Goal: Check status: Check status

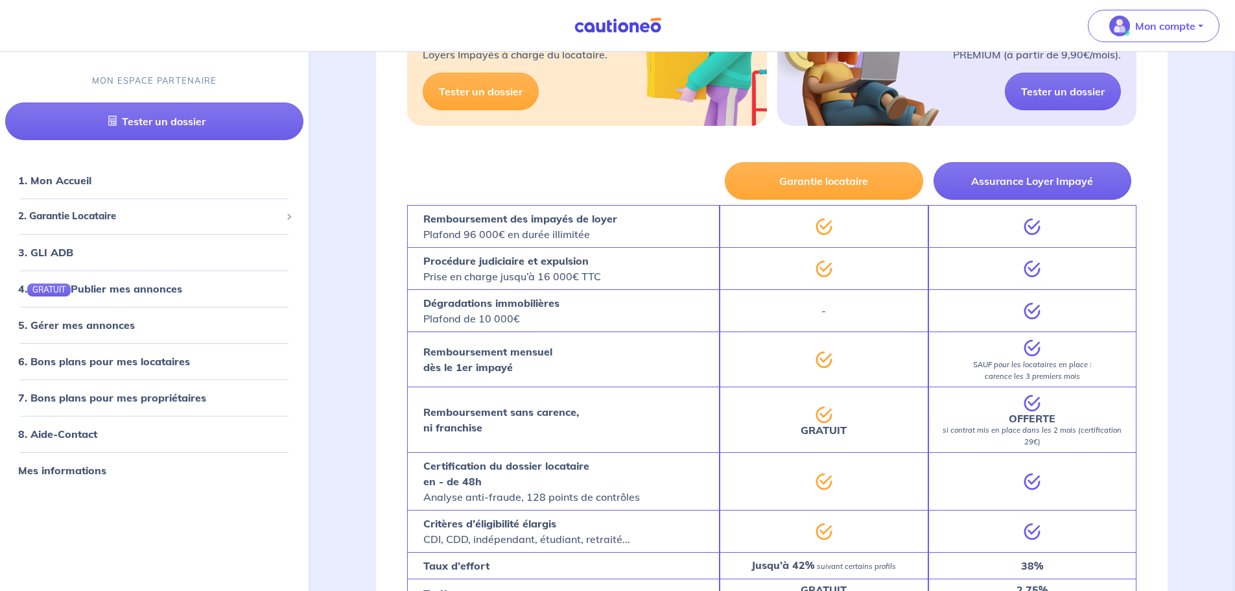
scroll to position [389, 0]
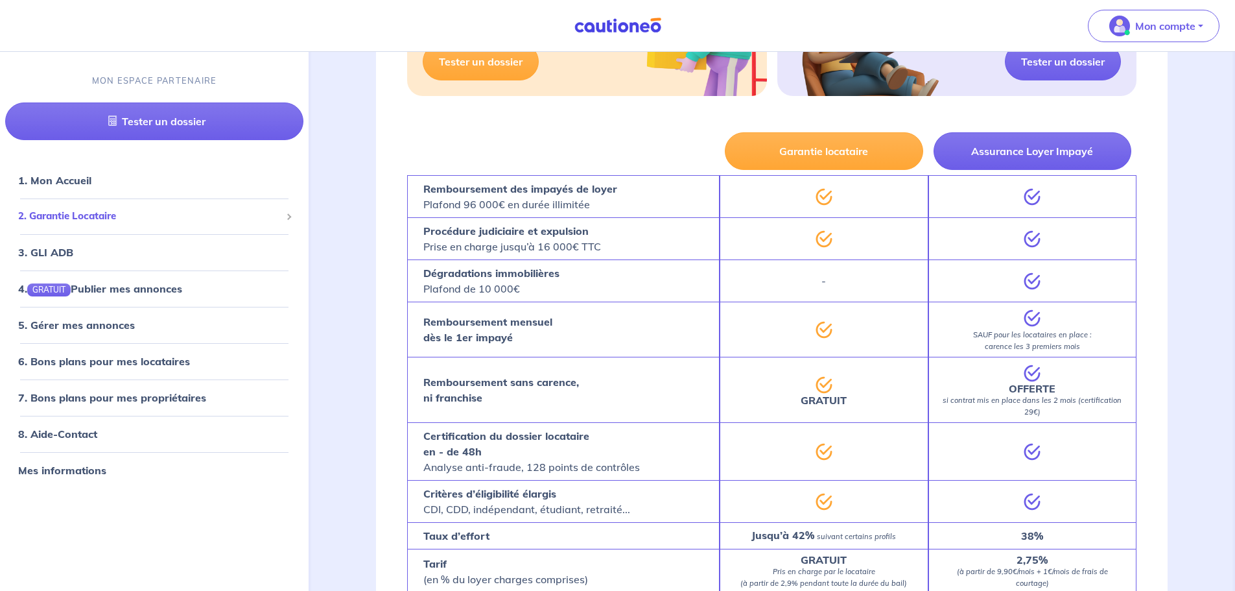
click at [71, 218] on span "2. Garantie Locataire" at bounding box center [149, 216] width 263 height 15
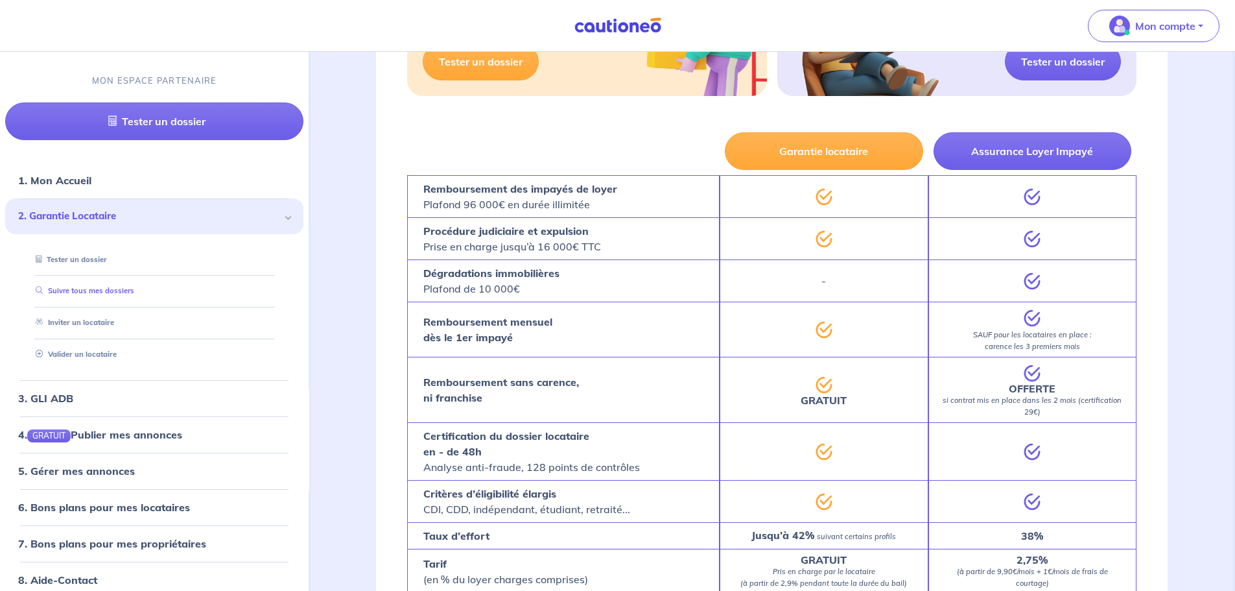
click at [100, 292] on link "Suivre tous mes dossiers" at bounding box center [82, 291] width 104 height 9
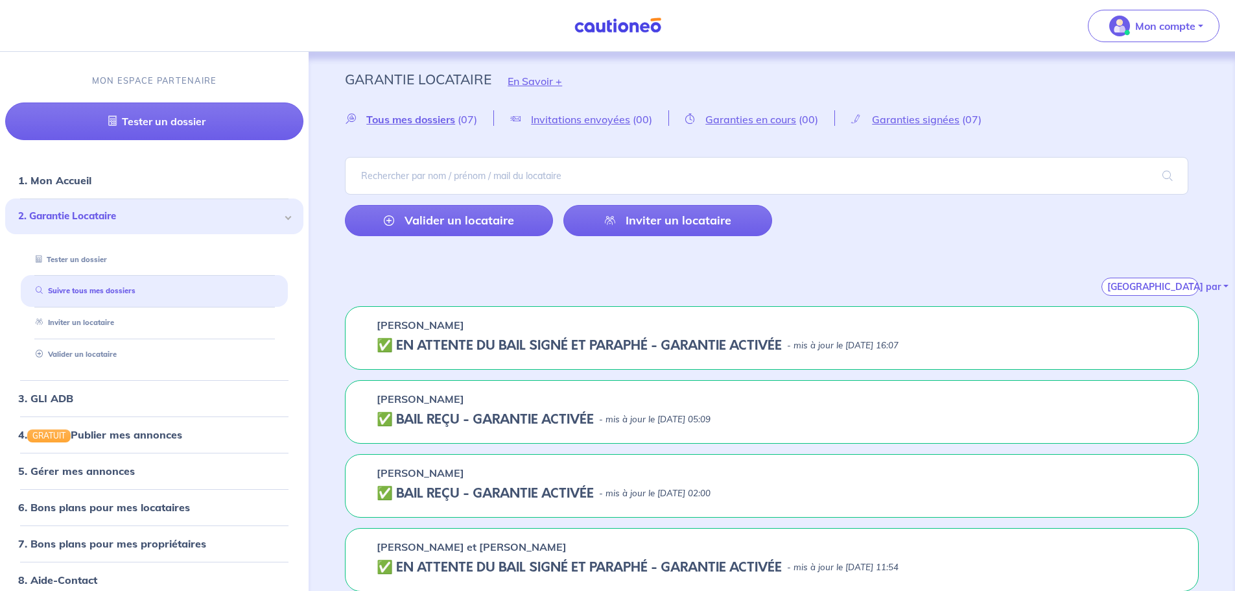
click at [534, 344] on h5 "✅️️️ EN ATTENTE DU BAIL SIGNÉ ET PARAPHÉ - GARANTIE ACTIVÉE" at bounding box center [579, 346] width 405 height 16
click at [727, 346] on h5 "✅️️️ EN ATTENTE DU BAIL SIGNÉ ET PARAPHÉ - GARANTIE ACTIVÉE" at bounding box center [579, 346] width 405 height 16
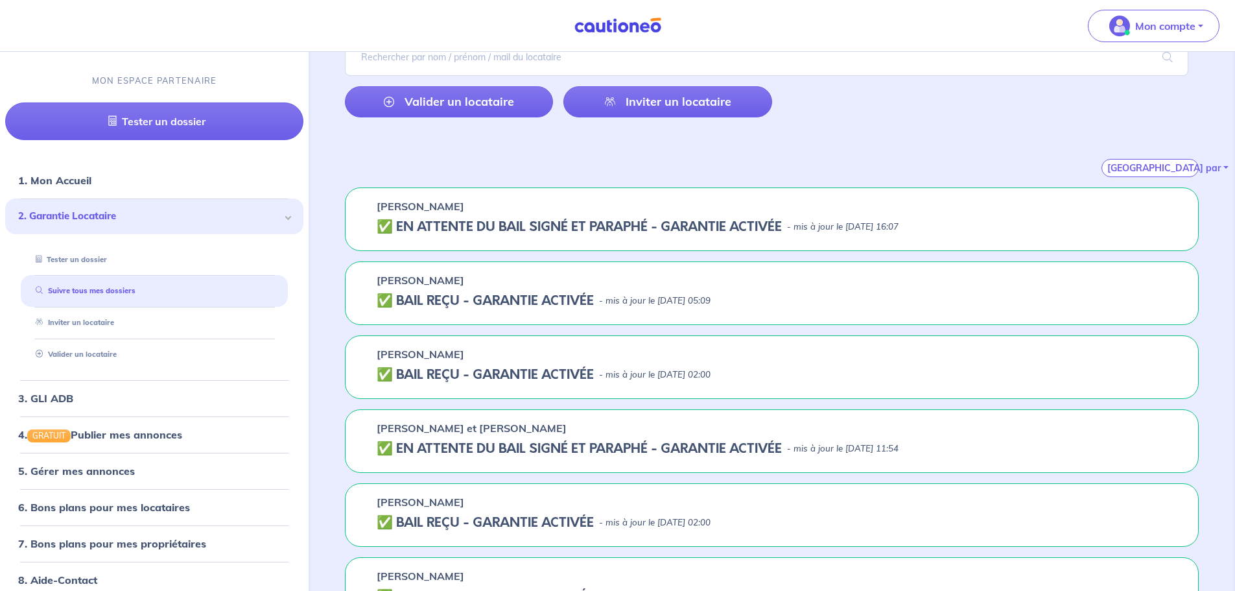
scroll to position [130, 0]
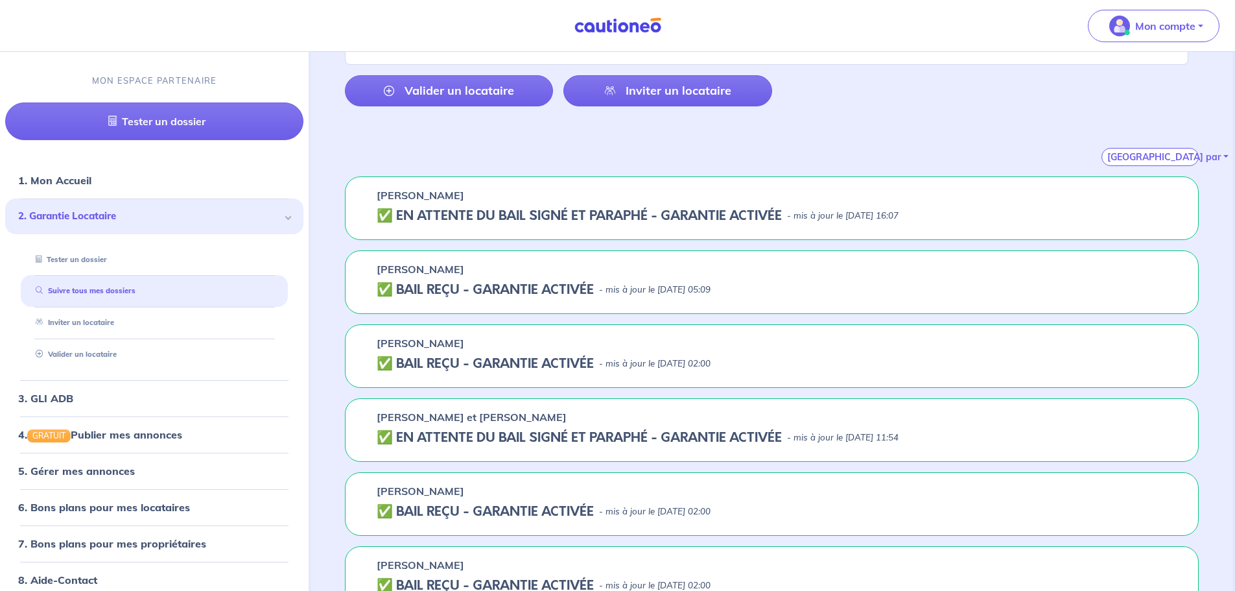
click at [418, 202] on p "Catherine HORRACH" at bounding box center [421, 195] width 88 height 16
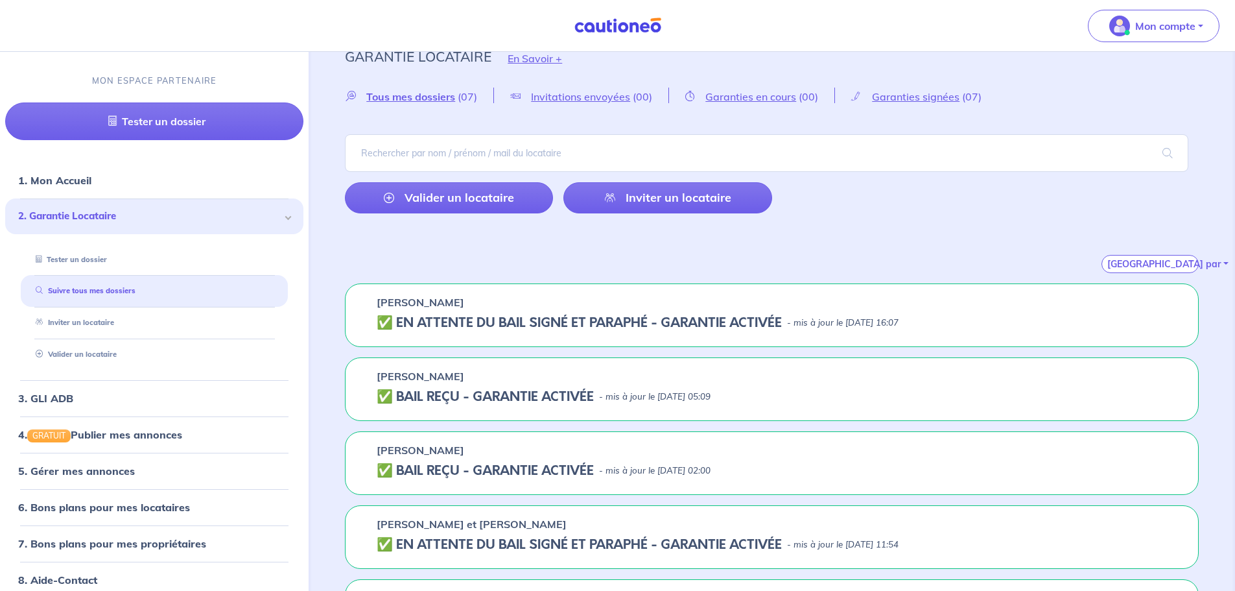
scroll to position [0, 0]
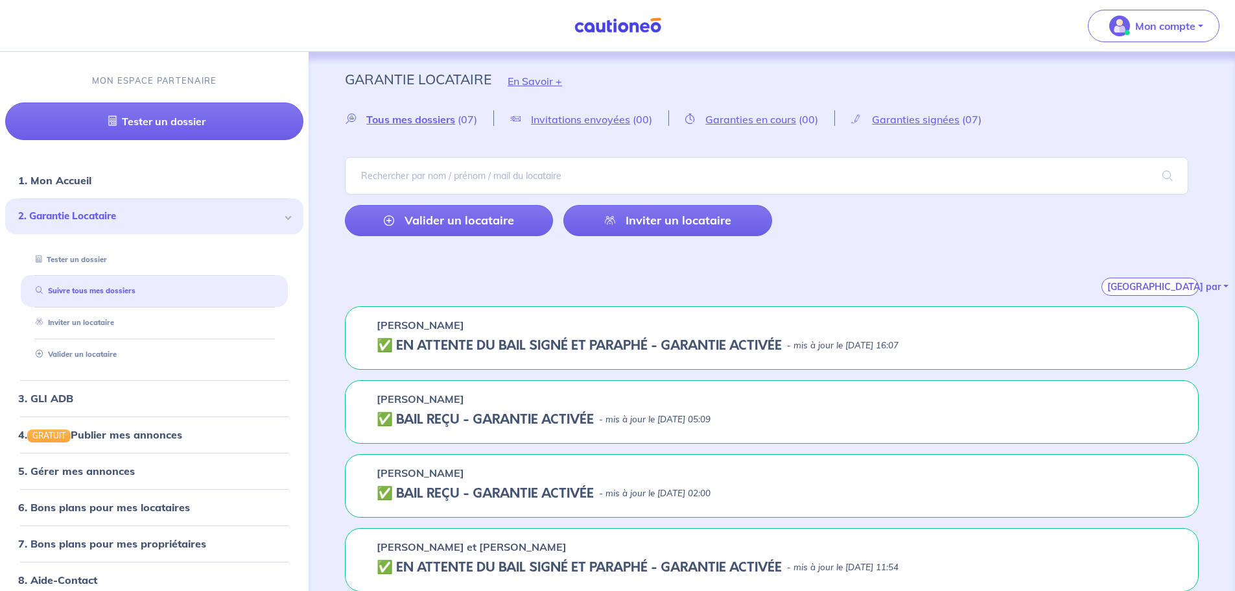
click at [859, 355] on div "Catherine HORRACH ✅️️️ EN ATTENTE DU BAIL SIGNÉ ET PARAPHÉ - GARANTIE ACTIVÉE -…" at bounding box center [772, 338] width 854 height 64
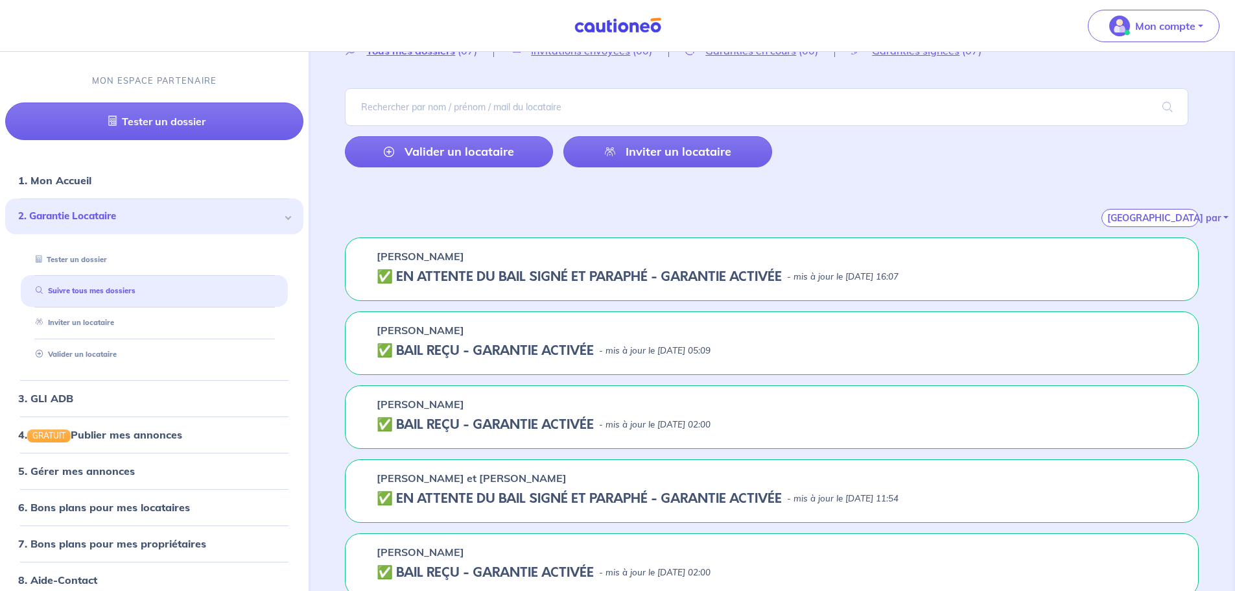
scroll to position [38, 0]
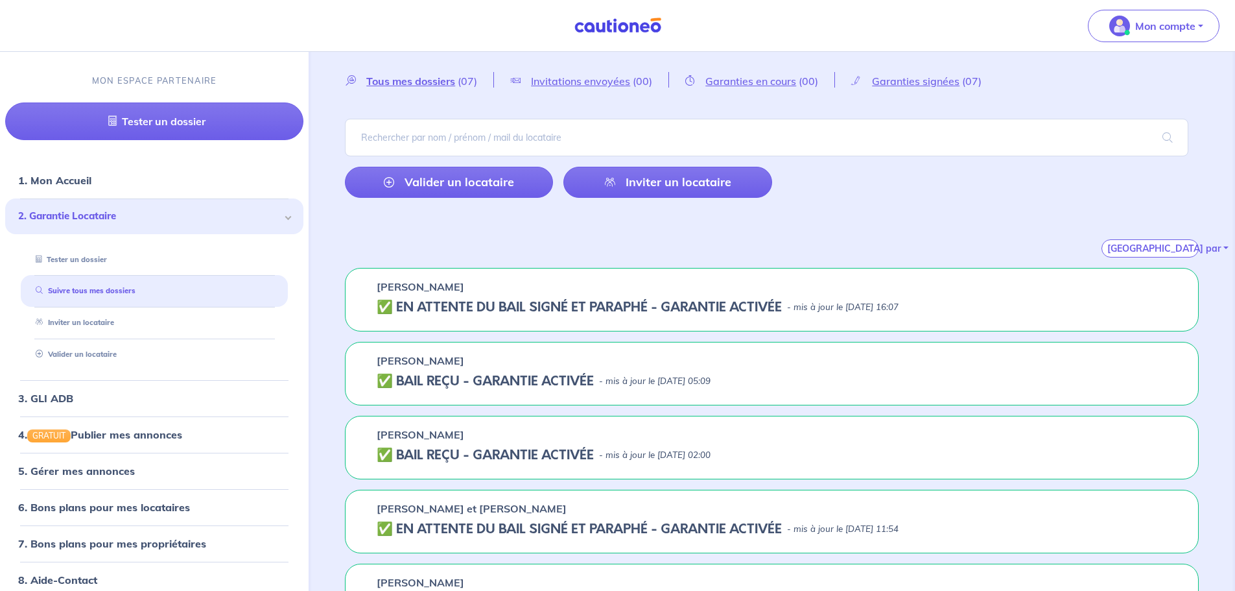
click at [681, 308] on h5 "✅️️️ EN ATTENTE DU BAIL SIGNÉ ET PARAPHÉ - GARANTIE ACTIVÉE" at bounding box center [579, 308] width 405 height 16
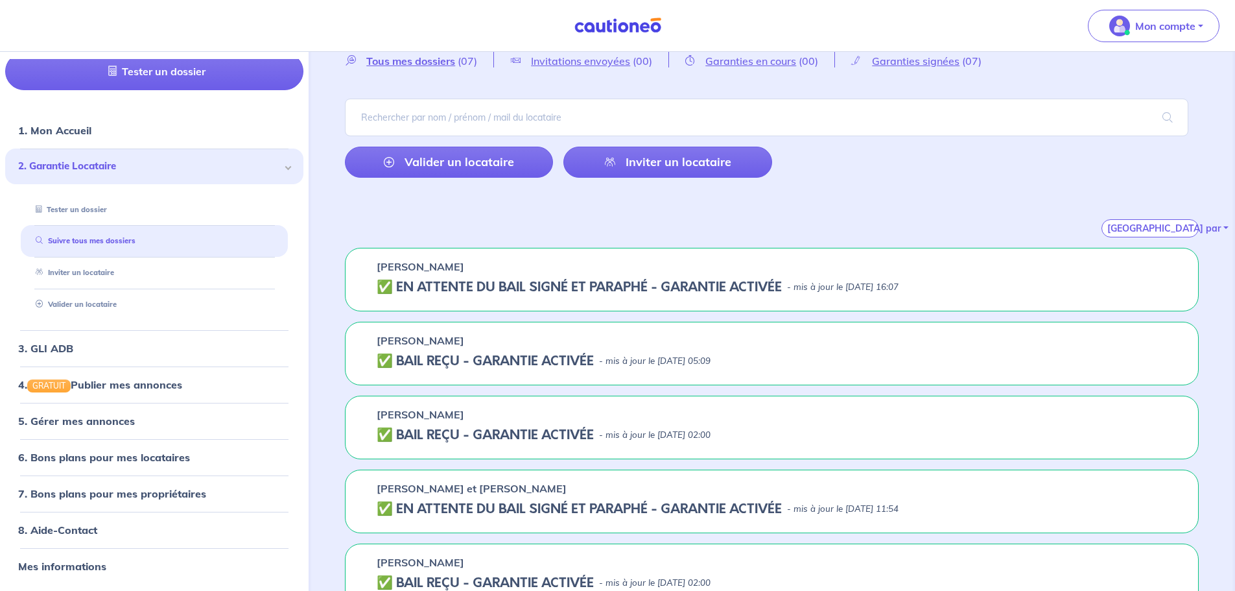
scroll to position [0, 0]
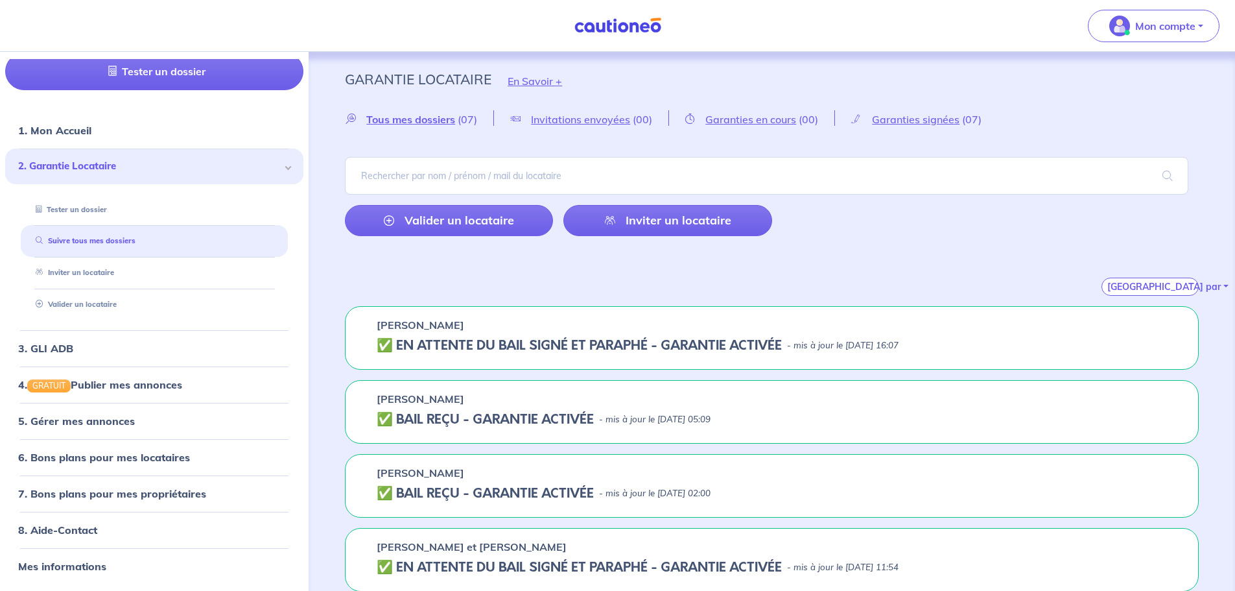
click at [500, 347] on h5 "✅️️️ EN ATTENTE DU BAIL SIGNÉ ET PARAPHÉ - GARANTIE ACTIVÉE" at bounding box center [579, 346] width 405 height 16
click at [422, 121] on span "Tous mes dossiers" at bounding box center [410, 119] width 89 height 13
click at [573, 357] on div "Catherine HORRACH ✅️️️ EN ATTENTE DU BAIL SIGNÉ ET PARAPHÉ - GARANTIE ACTIVÉE -…" at bounding box center [772, 338] width 854 height 64
click at [595, 343] on h5 "✅️️️ EN ATTENTE DU BAIL SIGNÉ ET PARAPHÉ - GARANTIE ACTIVÉE" at bounding box center [579, 346] width 405 height 16
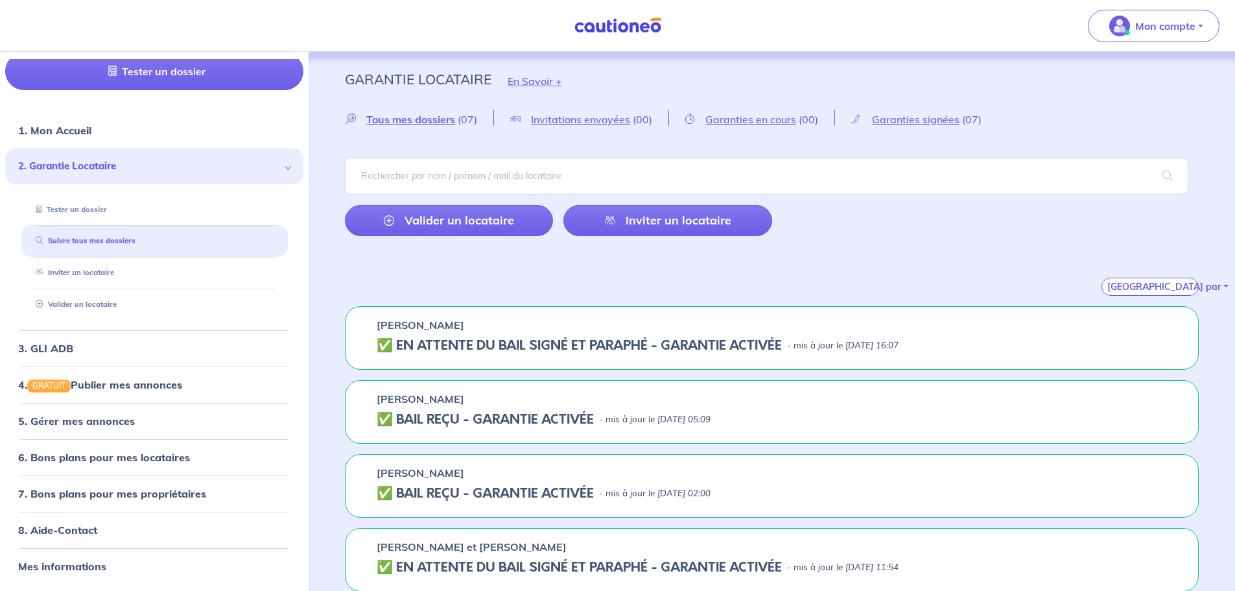
drag, startPoint x: 613, startPoint y: 421, endPoint x: 502, endPoint y: 419, distance: 110.2
click at [612, 421] on p "- mis à jour le 30 juillet 2025 à 05:09" at bounding box center [655, 419] width 112 height 13
click at [692, 339] on h5 "✅️️️ EN ATTENTE DU BAIL SIGNÉ ET PARAPHÉ - GARANTIE ACTIVÉE" at bounding box center [579, 346] width 405 height 16
drag, startPoint x: 692, startPoint y: 339, endPoint x: 1057, endPoint y: 246, distance: 376.7
click at [760, 318] on div "Catherine HORRACH ✅️️️ EN ATTENTE DU BAIL SIGNÉ ET PARAPHÉ - GARANTIE ACTIVÉE -…" at bounding box center [772, 338] width 854 height 64
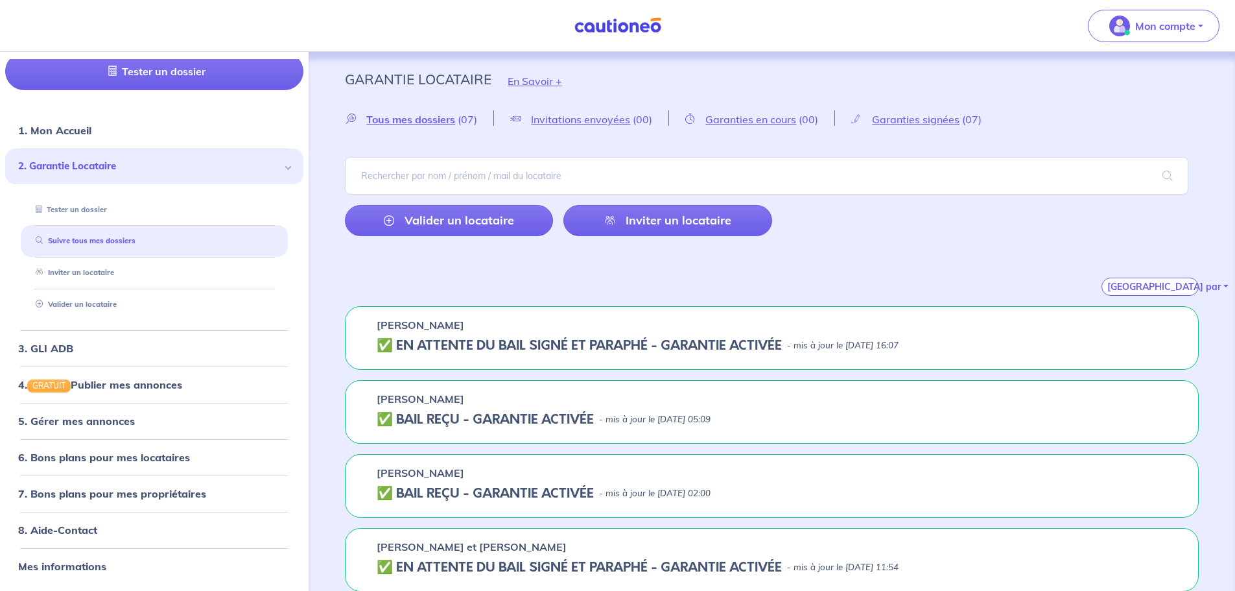
click at [734, 348] on h5 "✅️️️ EN ATTENTE DU BAIL SIGNÉ ET PARAPHÉ - GARANTIE ACTIVÉE" at bounding box center [579, 346] width 405 height 16
click at [426, 331] on p "Catherine HORRACH" at bounding box center [421, 325] width 88 height 16
click at [755, 124] on span "Garanties en cours" at bounding box center [750, 119] width 91 height 13
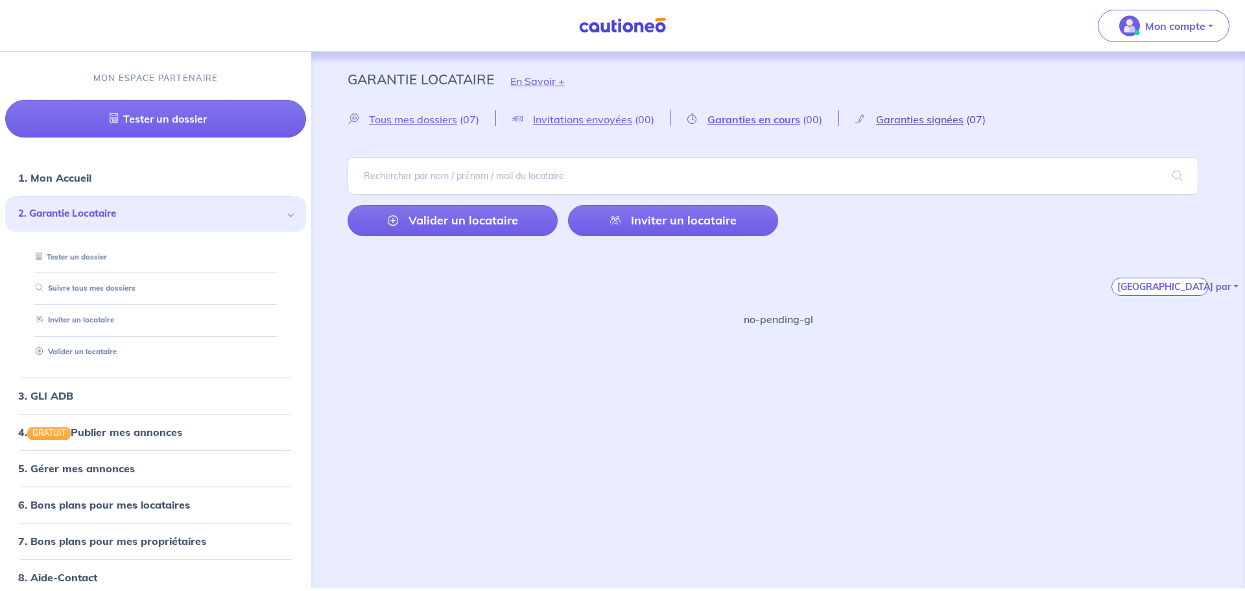
click at [917, 113] on span "Garanties signées" at bounding box center [920, 119] width 88 height 13
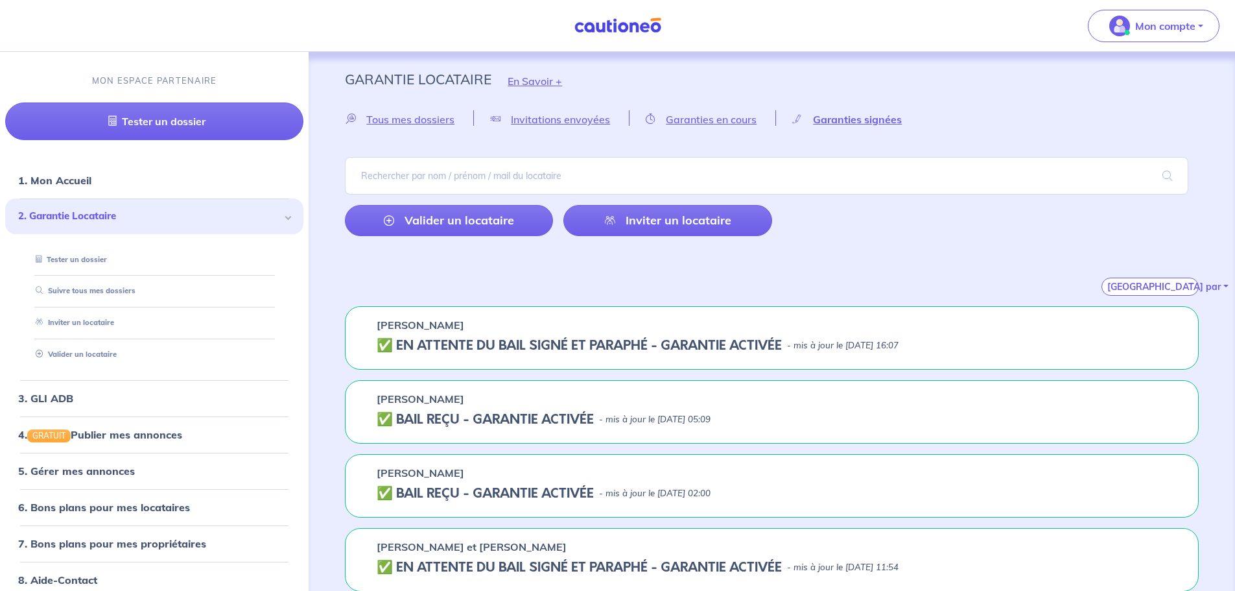
click at [800, 355] on div "Catherine HORRACH ✅️️️ EN ATTENTE DU BAIL SIGNÉ ET PARAPHÉ - GARANTIE ACTIVÉE -…" at bounding box center [772, 338] width 854 height 64
click at [773, 343] on h5 "✅️️️ EN ATTENTE DU BAIL SIGNÉ ET PARAPHÉ - GARANTIE ACTIVÉE" at bounding box center [579, 346] width 405 height 16
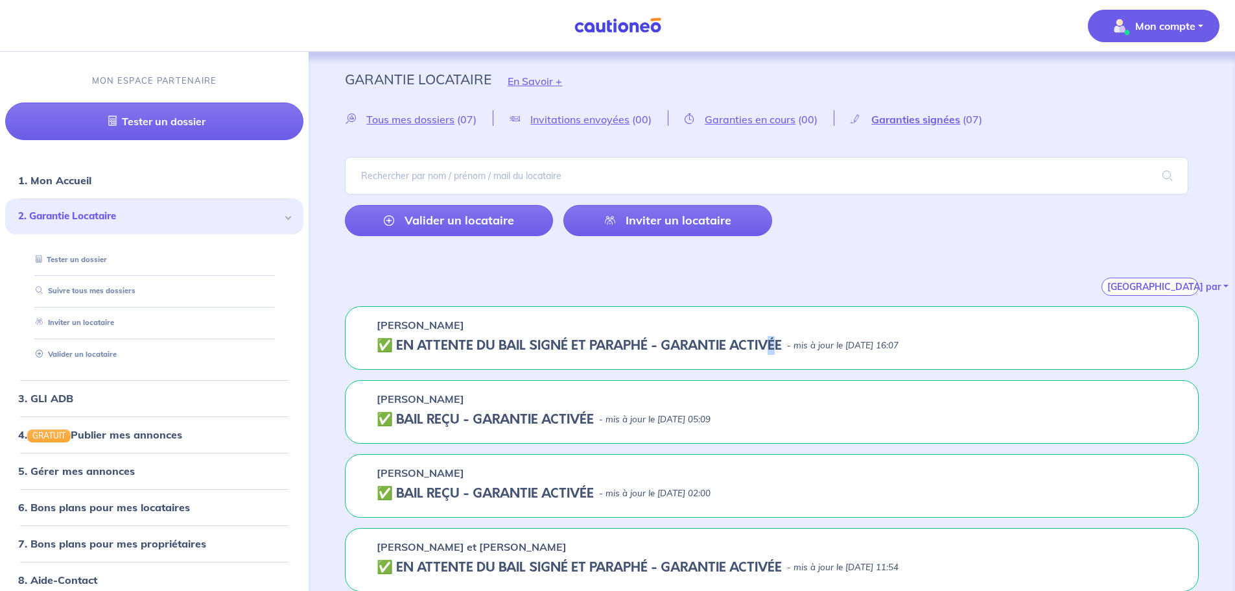
click at [1153, 16] on span "Mon compte" at bounding box center [1149, 26] width 91 height 21
click at [89, 174] on link "1. Mon Accueil" at bounding box center [53, 180] width 71 height 13
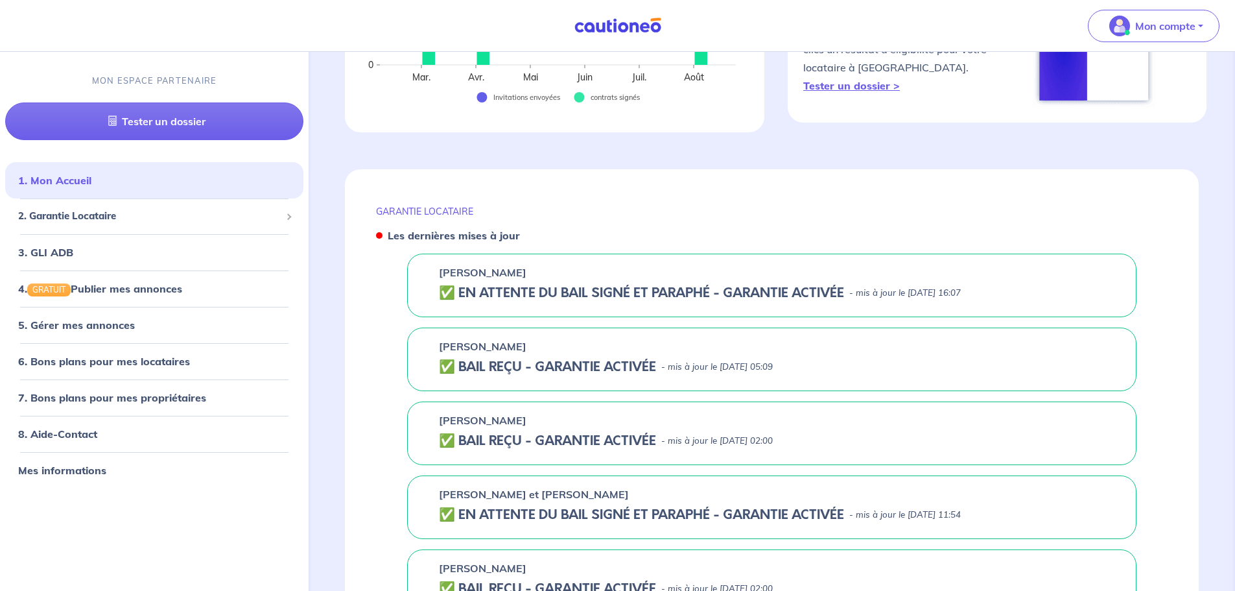
scroll to position [389, 0]
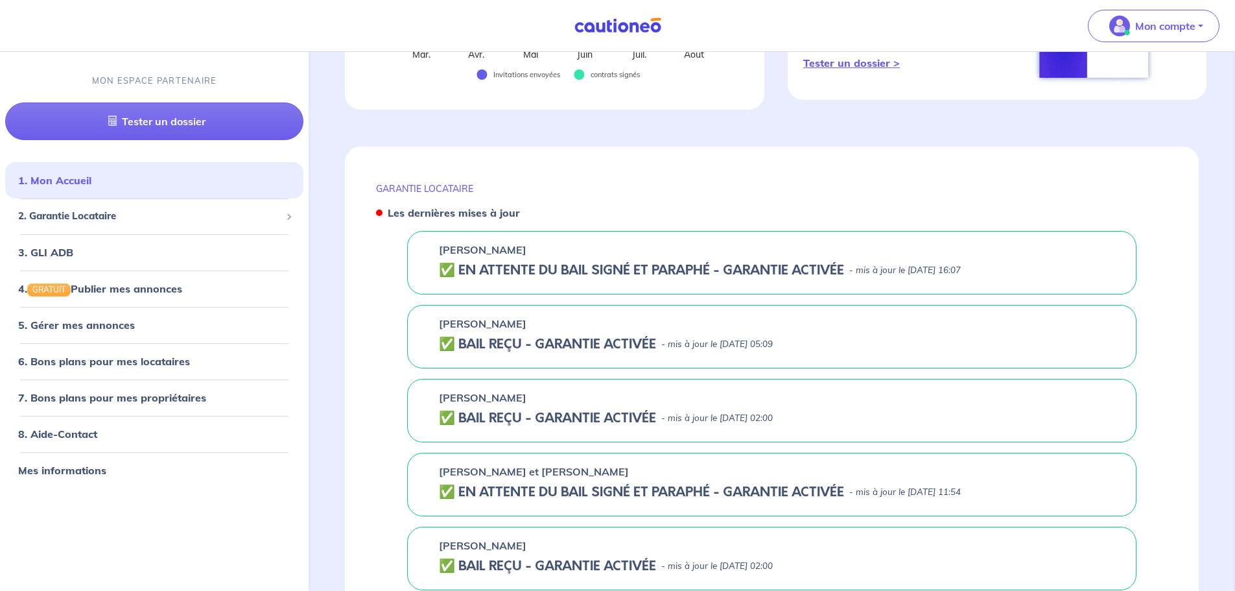
click at [526, 256] on p "Catherine HORRACH" at bounding box center [483, 250] width 88 height 16
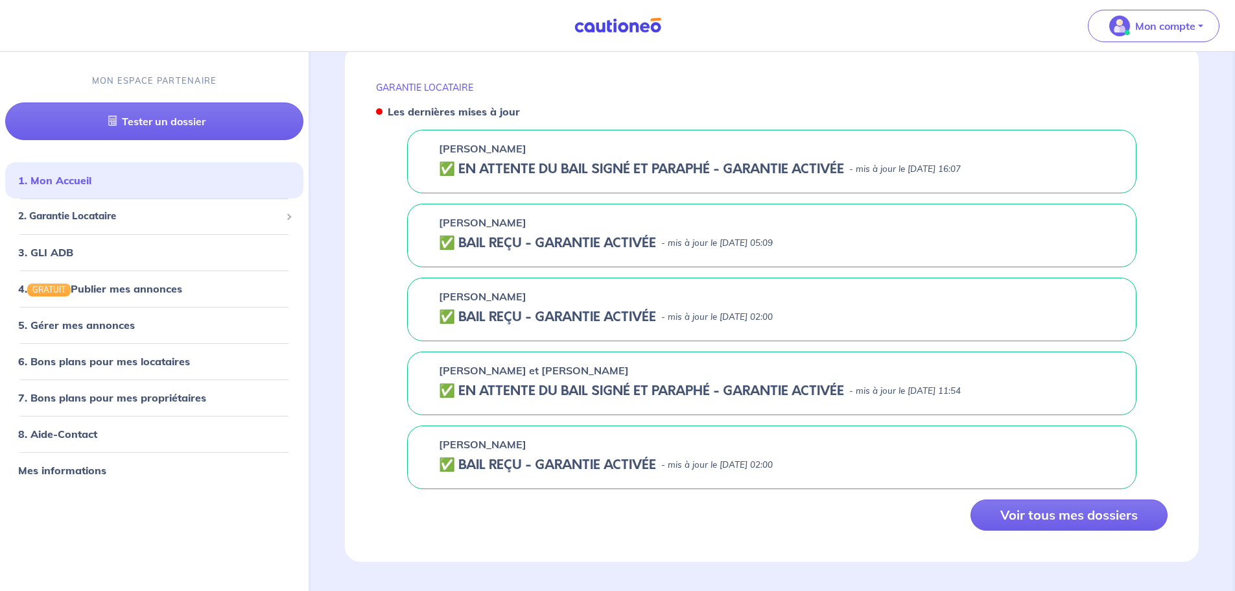
scroll to position [497, 0]
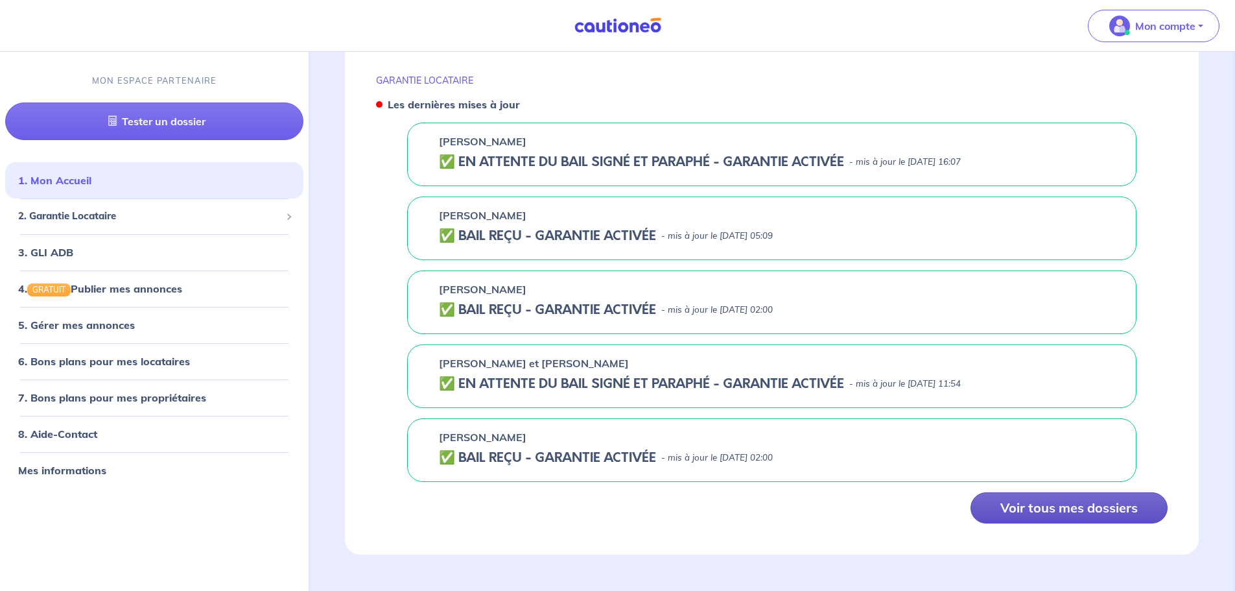
click at [1035, 507] on button "Voir tous mes dossiers" at bounding box center [1069, 507] width 197 height 31
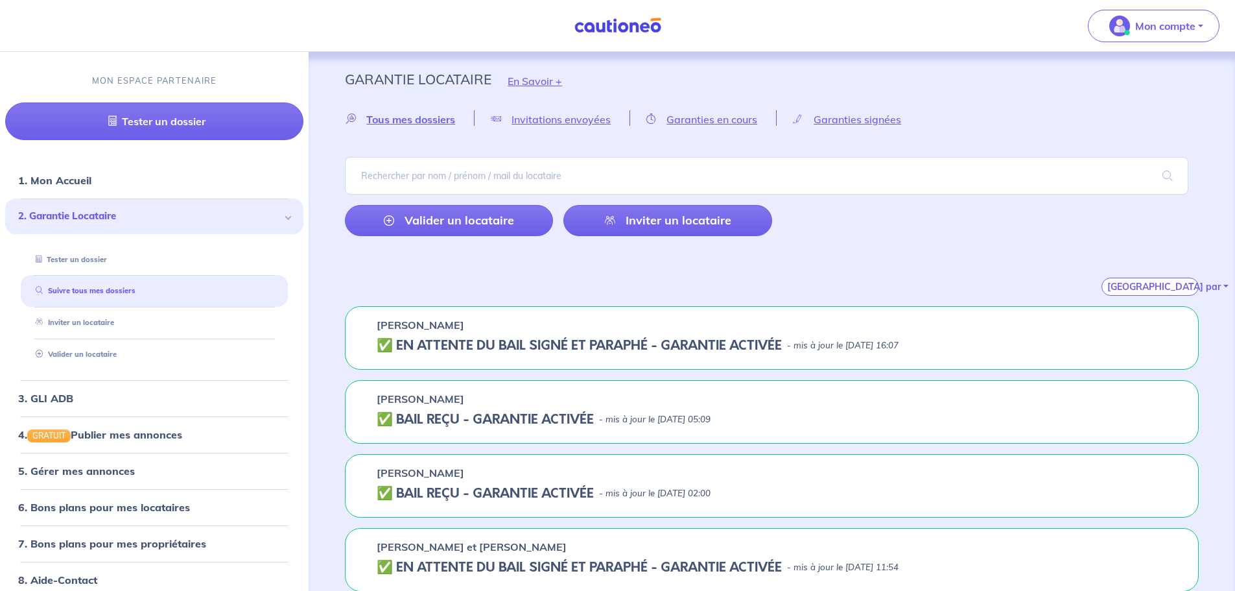
click at [599, 320] on div "Catherine HORRACH" at bounding box center [772, 325] width 790 height 16
click at [599, 329] on div "Catherine HORRACH" at bounding box center [772, 325] width 790 height 16
drag, startPoint x: 599, startPoint y: 329, endPoint x: 924, endPoint y: 330, distance: 325.4
click at [754, 333] on div "Catherine HORRACH ✅️️️ EN ATTENTE DU BAIL SIGNÉ ET PARAPHÉ - GARANTIE ACTIVÉE -…" at bounding box center [772, 338] width 854 height 64
click at [1095, 340] on div "✅️️️ EN ATTENTE DU BAIL SIGNÉ ET PARAPHÉ - GARANTIE ACTIVÉE - mis à jour le 8 a…" at bounding box center [772, 346] width 790 height 16
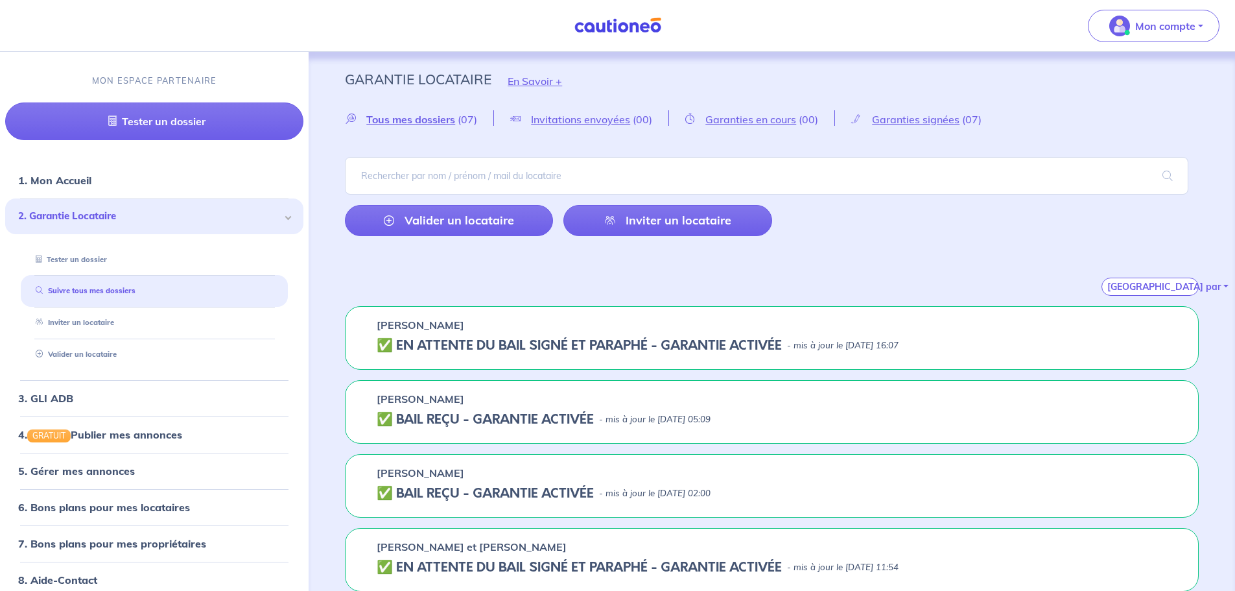
click at [1018, 333] on div "Catherine HORRACH ✅️️️ EN ATTENTE DU BAIL SIGNÉ ET PARAPHÉ - GARANTIE ACTIVÉE -…" at bounding box center [772, 338] width 854 height 64
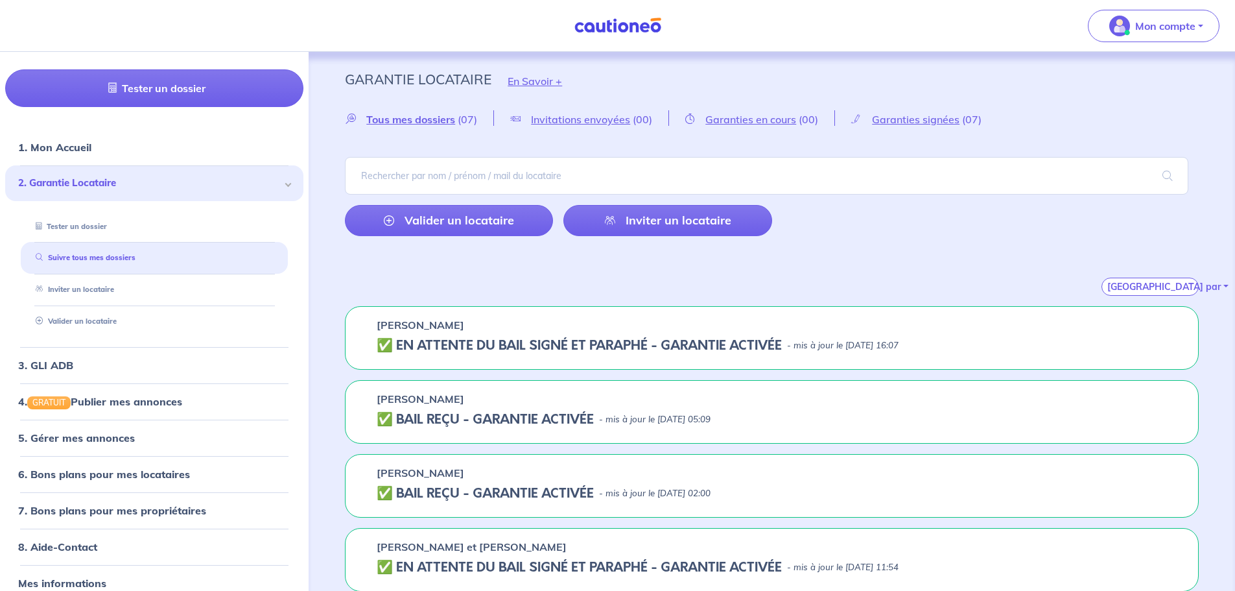
scroll to position [50, 0]
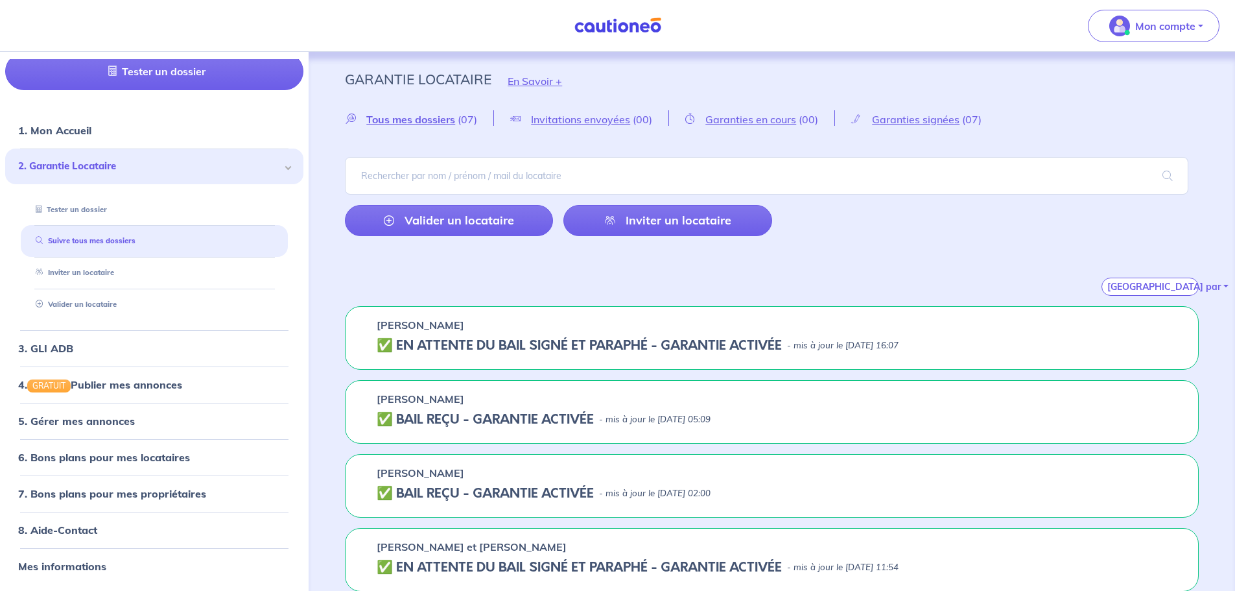
click at [390, 344] on h5 "✅️️️ EN ATTENTE DU BAIL SIGNÉ ET PARAPHÉ - GARANTIE ACTIVÉE" at bounding box center [579, 346] width 405 height 16
click at [379, 333] on div "Catherine HORRACH ✅️️️ EN ATTENTE DU BAIL SIGNÉ ET PARAPHÉ - GARANTIE ACTIVÉE -…" at bounding box center [772, 338] width 854 height 64
drag, startPoint x: 545, startPoint y: 333, endPoint x: 565, endPoint y: 333, distance: 19.5
click at [563, 333] on div "Catherine HORRACH ✅️️️ EN ATTENTE DU BAIL SIGNÉ ET PARAPHÉ - GARANTIE ACTIVÉE -…" at bounding box center [772, 338] width 854 height 64
click at [658, 326] on div "Catherine HORRACH" at bounding box center [772, 325] width 790 height 16
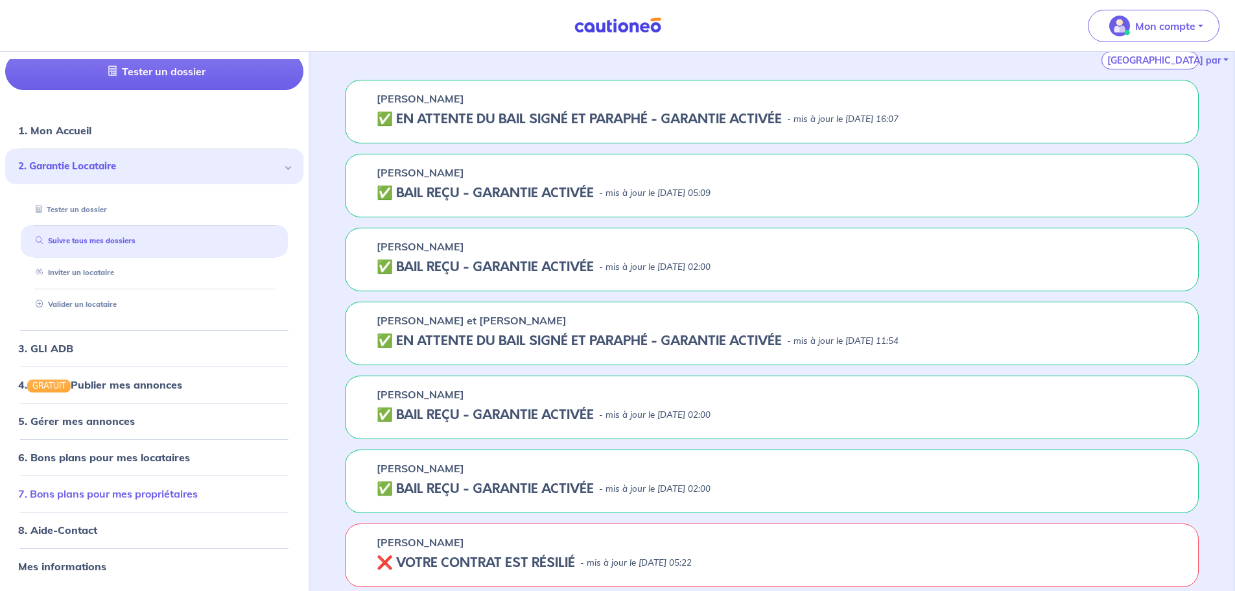
scroll to position [233, 0]
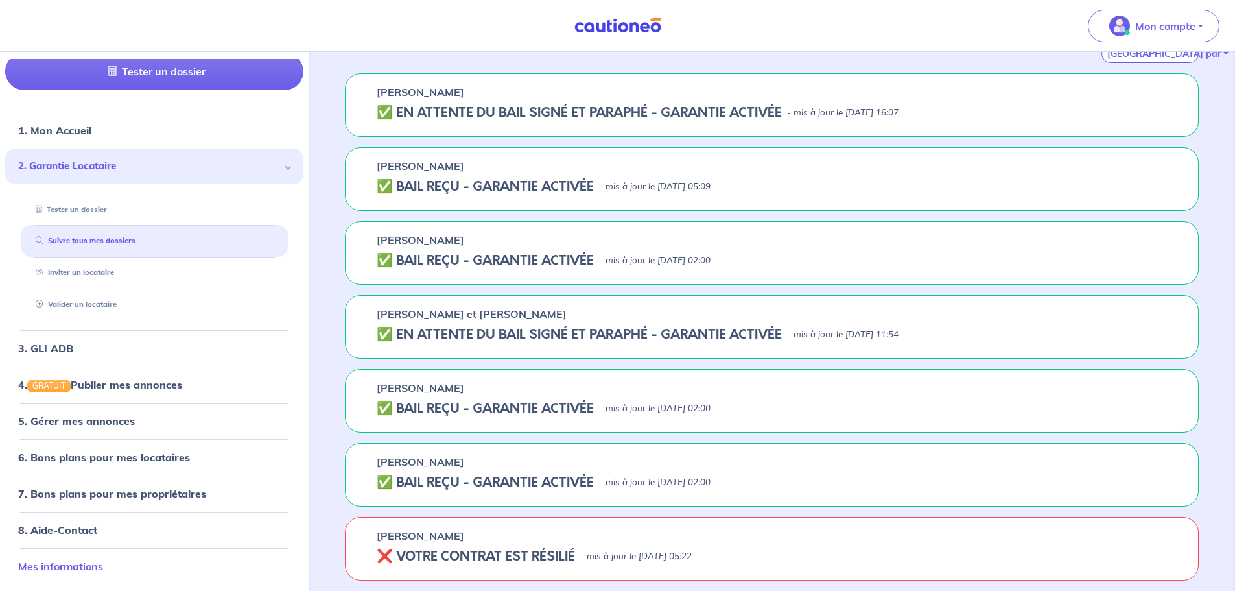
click at [103, 559] on link "Mes informations" at bounding box center [60, 565] width 85 height 13
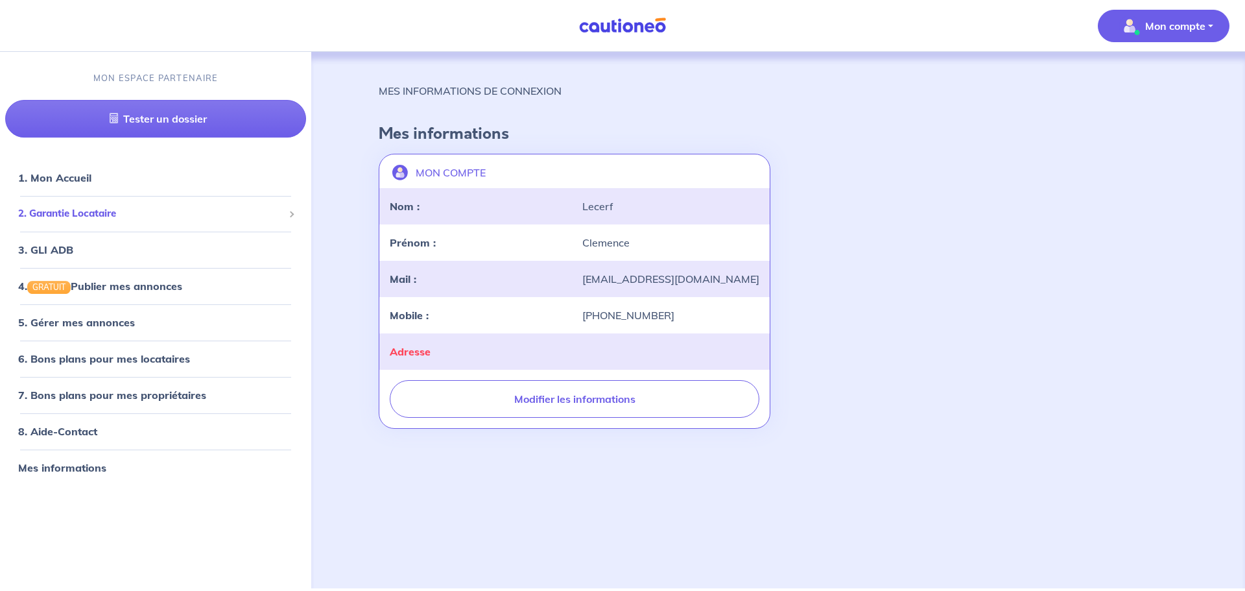
click at [75, 214] on span "2. Garantie Locataire" at bounding box center [150, 213] width 265 height 15
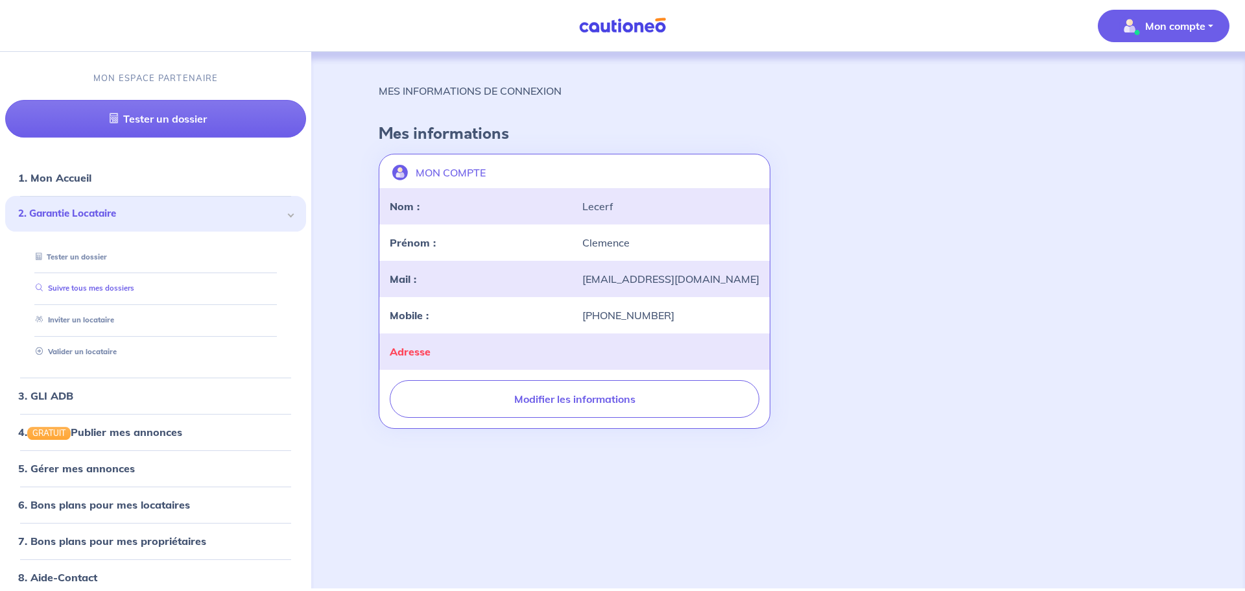
click at [103, 291] on link "Suivre tous mes dossiers" at bounding box center [82, 288] width 104 height 9
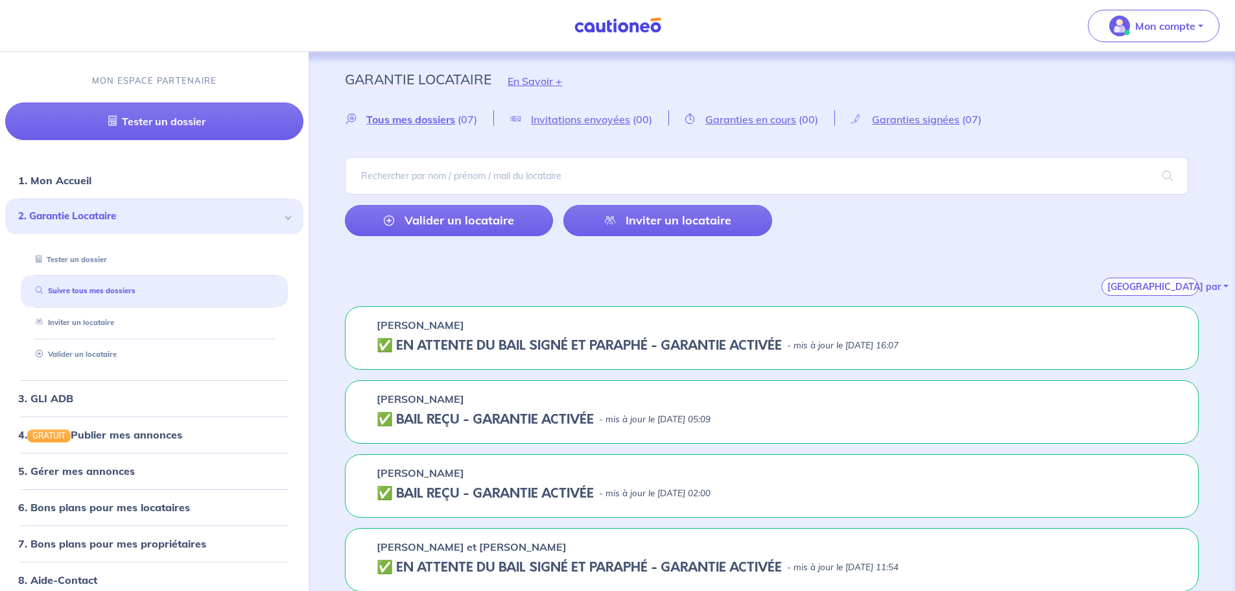
click at [452, 338] on h5 "✅️️️ EN ATTENTE DU BAIL SIGNÉ ET PARAPHÉ - GARANTIE ACTIVÉE" at bounding box center [579, 346] width 405 height 16
drag, startPoint x: 452, startPoint y: 338, endPoint x: 445, endPoint y: 340, distance: 7.4
click at [452, 338] on h5 "✅️️️ EN ATTENTE DU BAIL SIGNÉ ET PARAPHÉ - GARANTIE ACTIVÉE" at bounding box center [579, 346] width 405 height 16
click at [375, 331] on div "Catherine HORRACH ✅️️️ EN ATTENTE DU BAIL SIGNÉ ET PARAPHÉ - GARANTIE ACTIVÉE -…" at bounding box center [772, 338] width 854 height 64
drag, startPoint x: 492, startPoint y: 324, endPoint x: 355, endPoint y: 309, distance: 138.2
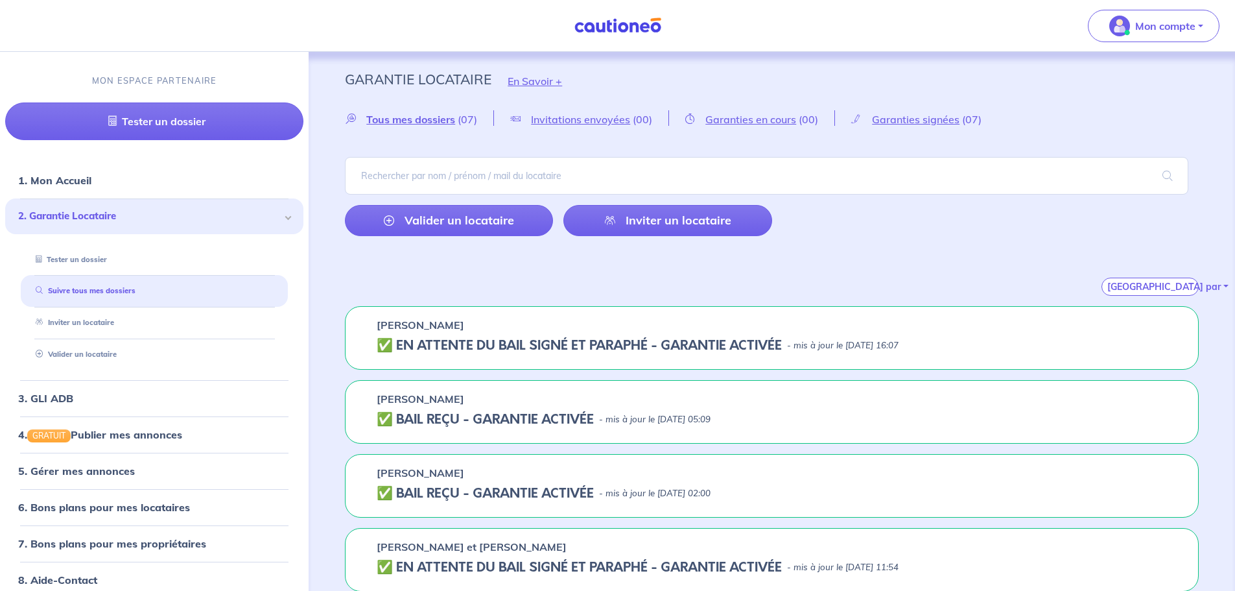
click at [355, 309] on div "Catherine HORRACH ✅️️️ EN ATTENTE DU BAIL SIGNÉ ET PARAPHÉ - GARANTIE ACTIVÉE -…" at bounding box center [772, 338] width 854 height 64
copy p "Catherine HORRACH"
paste input "Catherine HORRACH"
click at [490, 173] on input "Catherine HORRACH" at bounding box center [766, 176] width 843 height 38
type input "Catherine HORRACH"
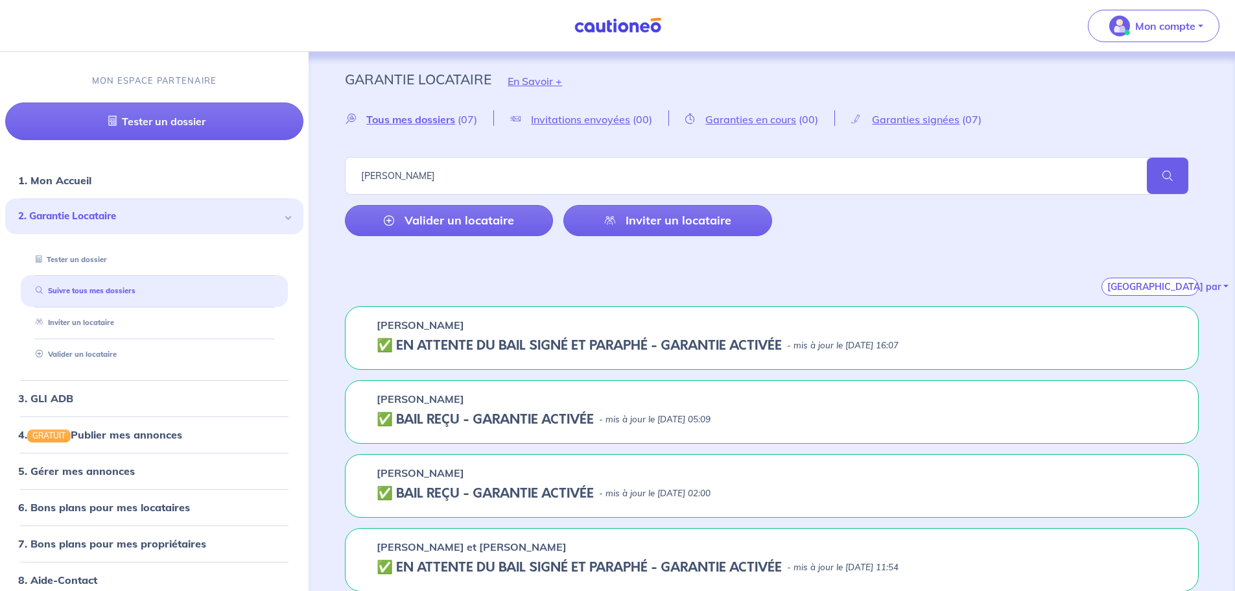
click at [1151, 188] on span at bounding box center [1167, 176] width 41 height 36
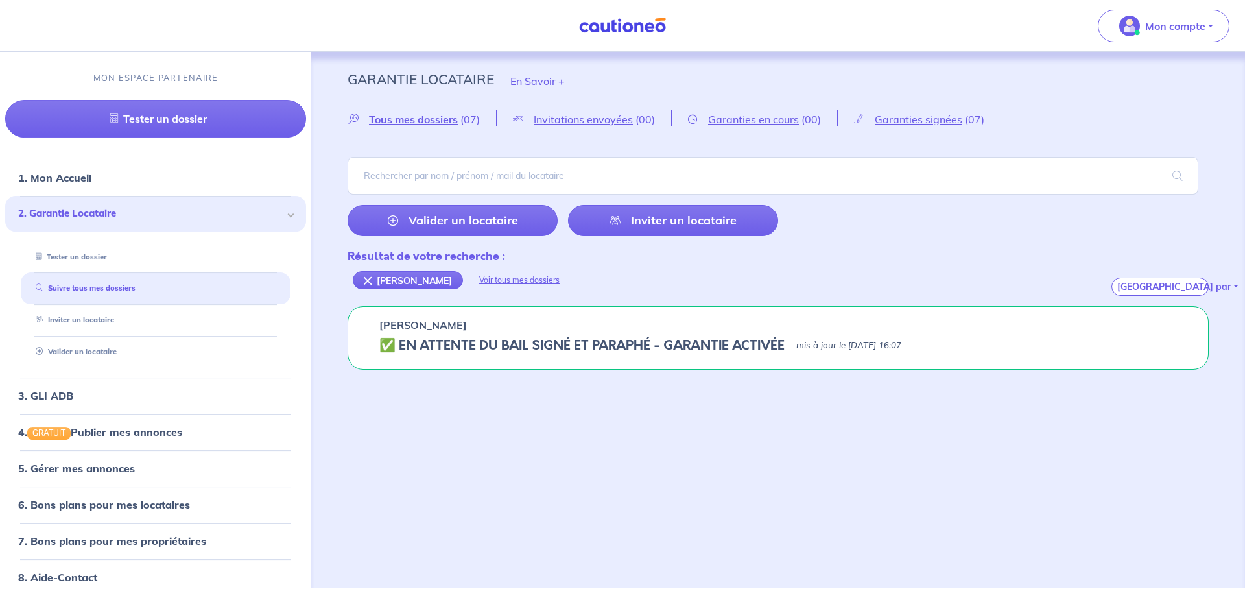
click at [687, 341] on h5 "✅️️️ EN ATTENTE DU BAIL SIGNÉ ET PARAPHÉ - GARANTIE ACTIVÉE" at bounding box center [581, 346] width 405 height 16
click at [460, 342] on h5 "✅️️️ EN ATTENTE DU BAIL SIGNÉ ET PARAPHÉ - GARANTIE ACTIVÉE" at bounding box center [581, 346] width 405 height 16
drag, startPoint x: 388, startPoint y: 343, endPoint x: 412, endPoint y: 338, distance: 24.5
click at [390, 342] on h5 "✅️️️ EN ATTENTE DU BAIL SIGNÉ ET PARAPHÉ - GARANTIE ACTIVÉE" at bounding box center [581, 346] width 405 height 16
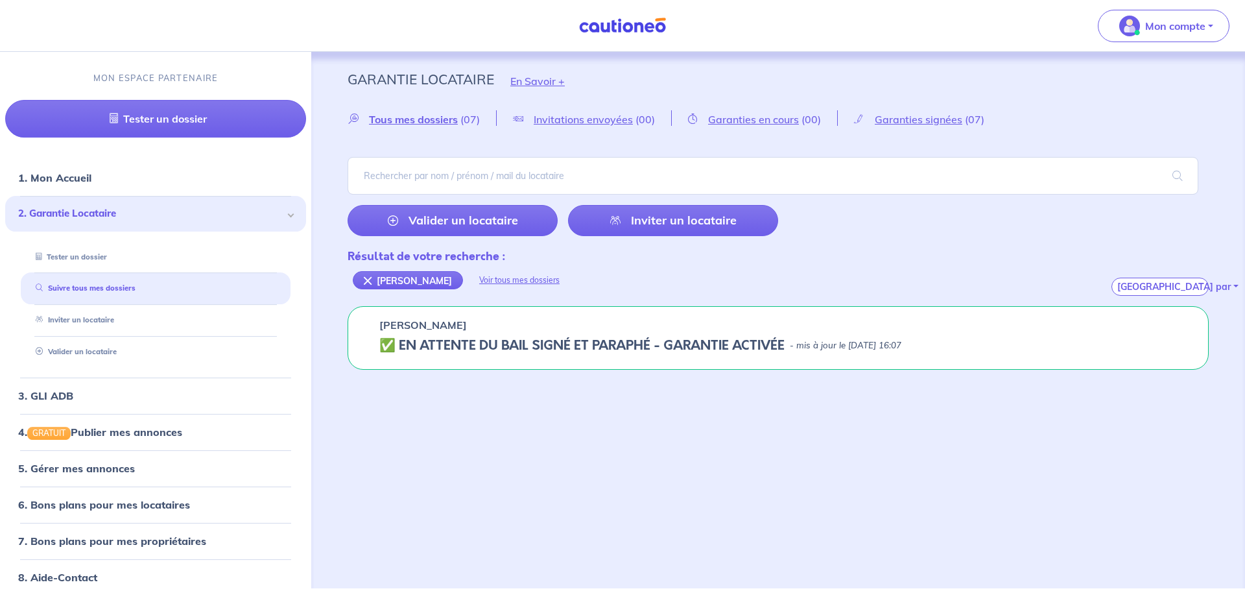
click at [814, 325] on div "Catherine HORRACH" at bounding box center [777, 325] width 797 height 16
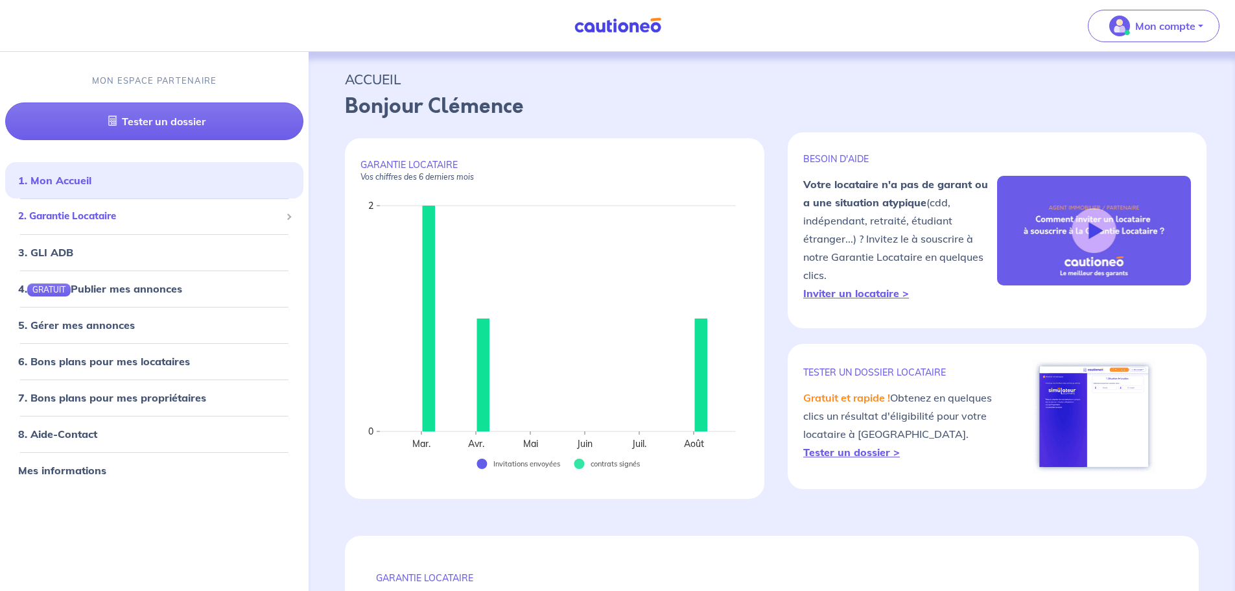
click at [171, 222] on span "2. Garantie Locataire" at bounding box center [149, 216] width 263 height 15
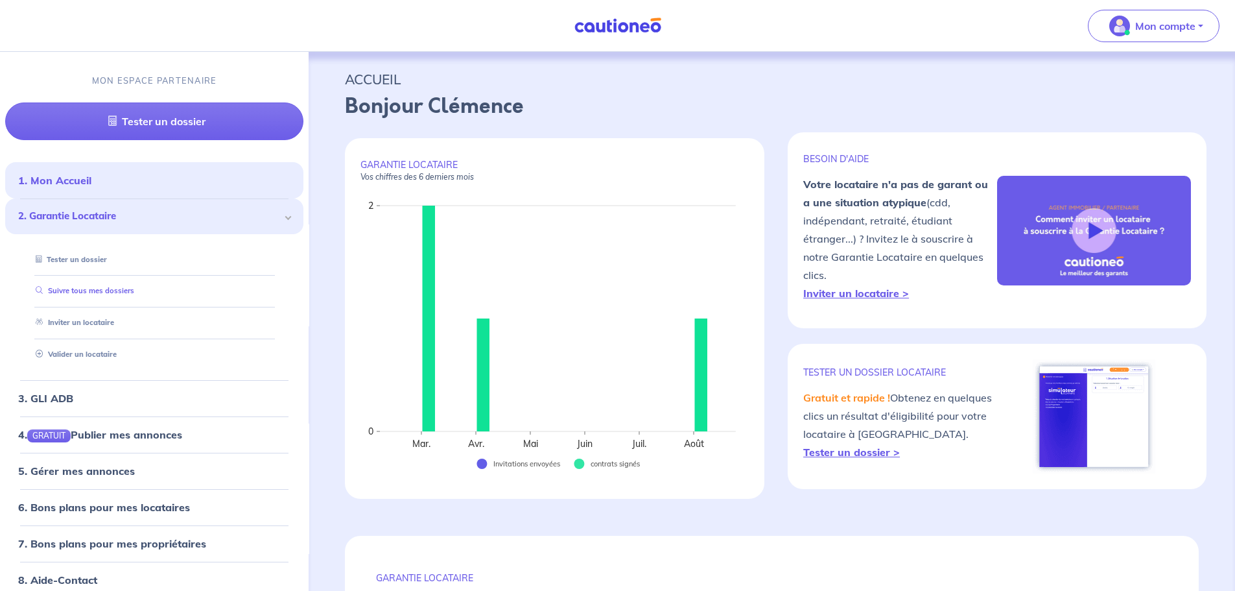
click at [108, 290] on link "Suivre tous mes dossiers" at bounding box center [82, 291] width 104 height 9
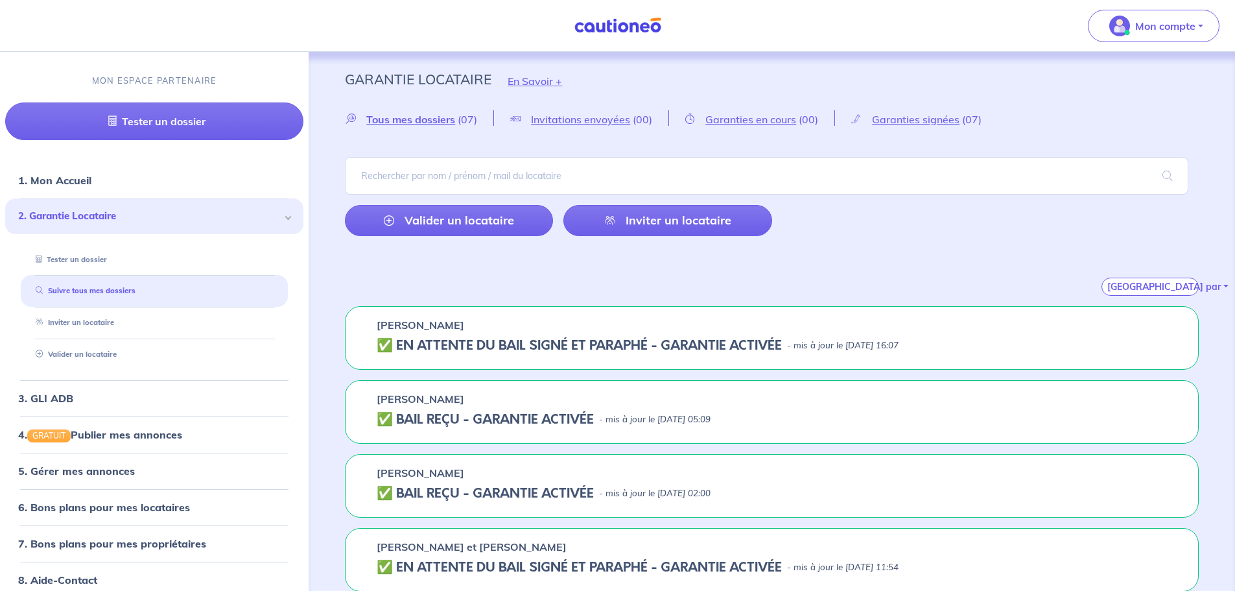
click at [555, 342] on h5 "✅️️️ EN ATTENTE DU BAIL SIGNÉ ET PARAPHÉ - GARANTIE ACTIVÉE" at bounding box center [579, 346] width 405 height 16
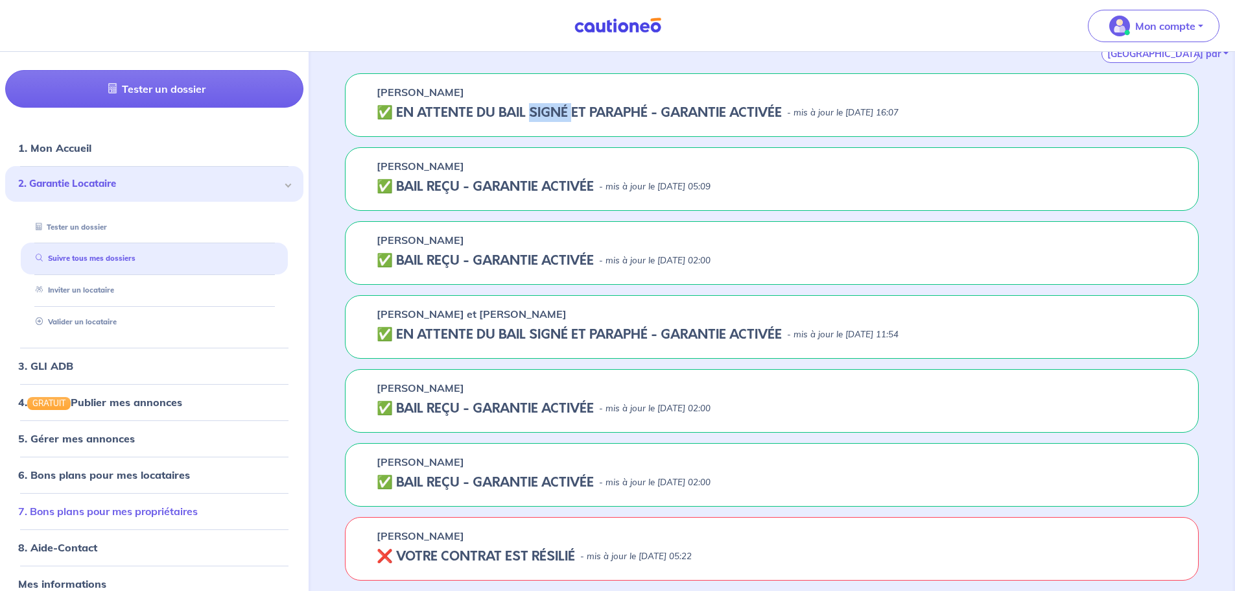
scroll to position [50, 0]
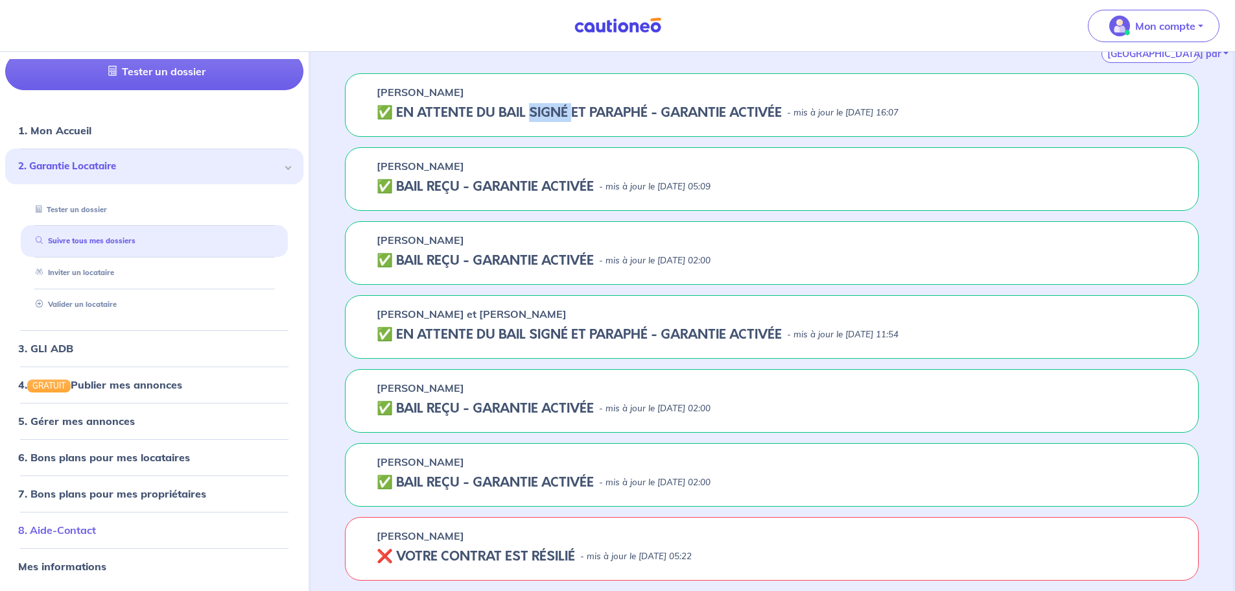
click at [66, 524] on link "8. Aide-Contact" at bounding box center [57, 529] width 78 height 13
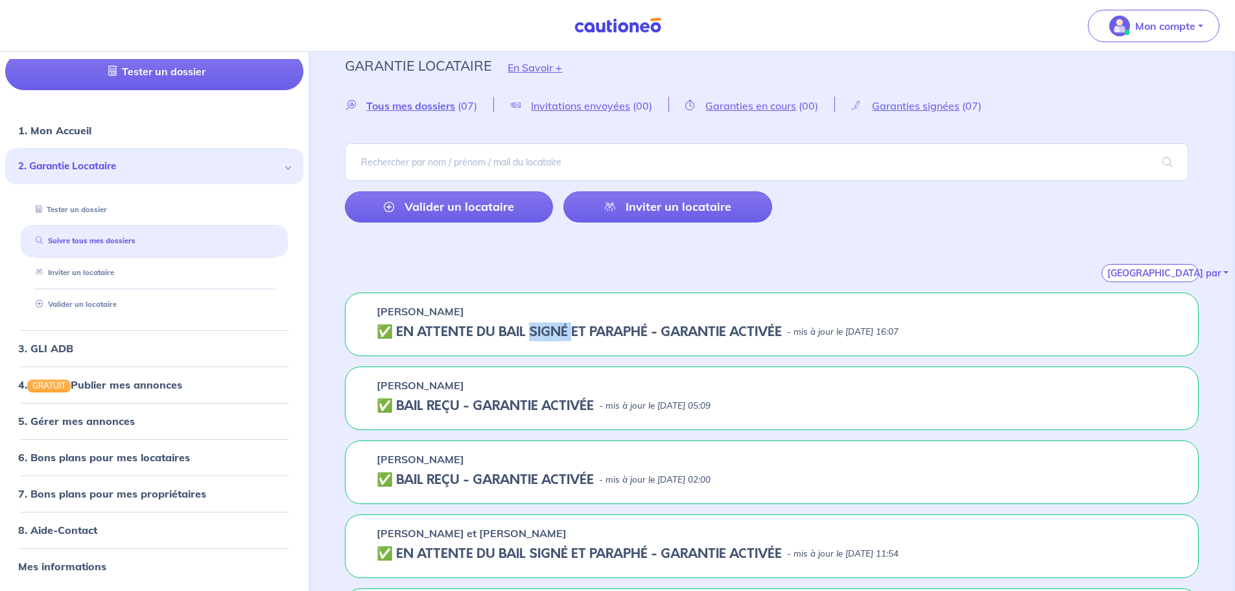
scroll to position [0, 0]
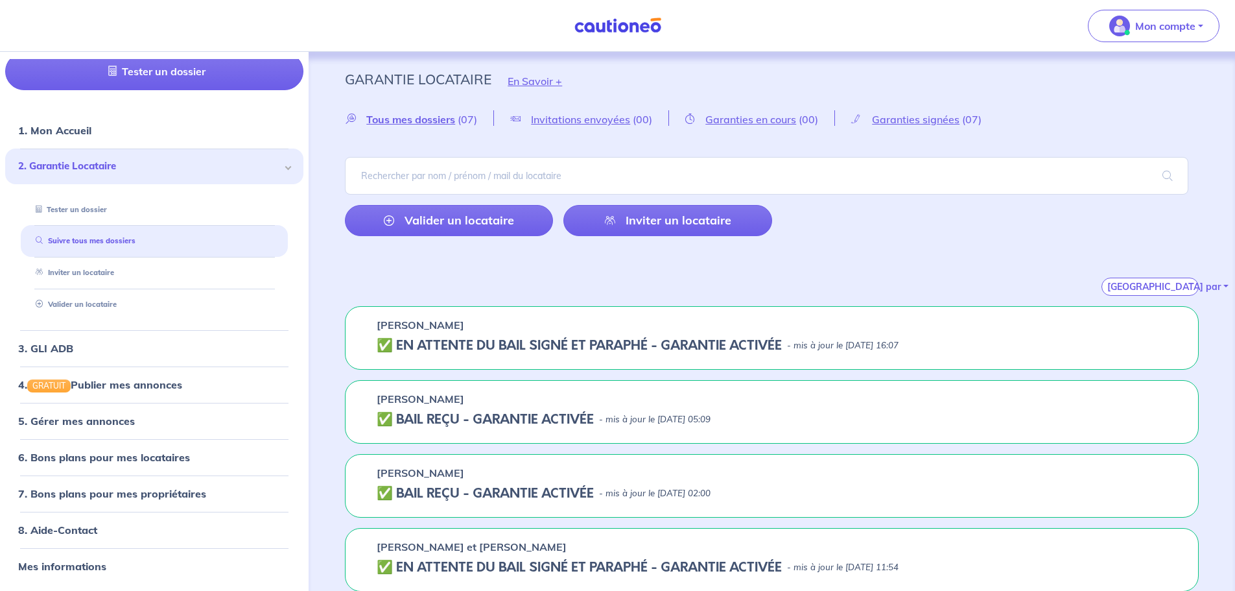
click at [488, 324] on div "Catherine HORRACH" at bounding box center [772, 325] width 790 height 16
click at [895, 322] on div "Catherine HORRACH" at bounding box center [772, 325] width 790 height 16
click at [451, 333] on div "Catherine HORRACH ✅️️️ EN ATTENTE DU BAIL SIGNÉ ET PARAPHÉ - GARANTIE ACTIVÉE -…" at bounding box center [772, 338] width 854 height 64
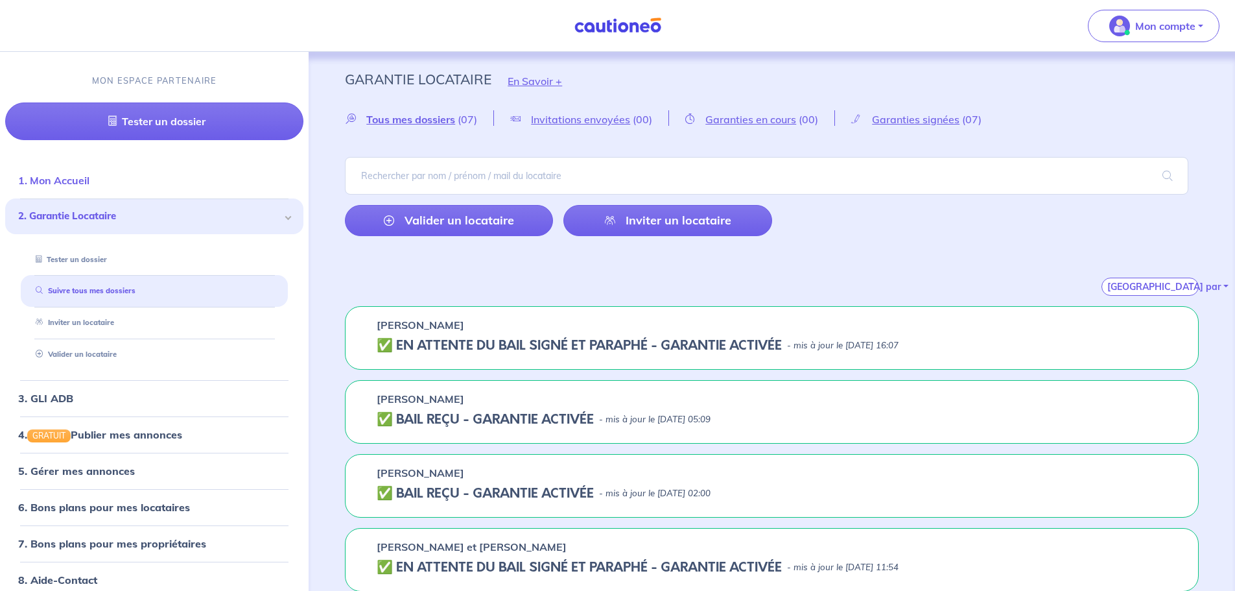
click at [51, 180] on link "1. Mon Accueil" at bounding box center [53, 180] width 71 height 13
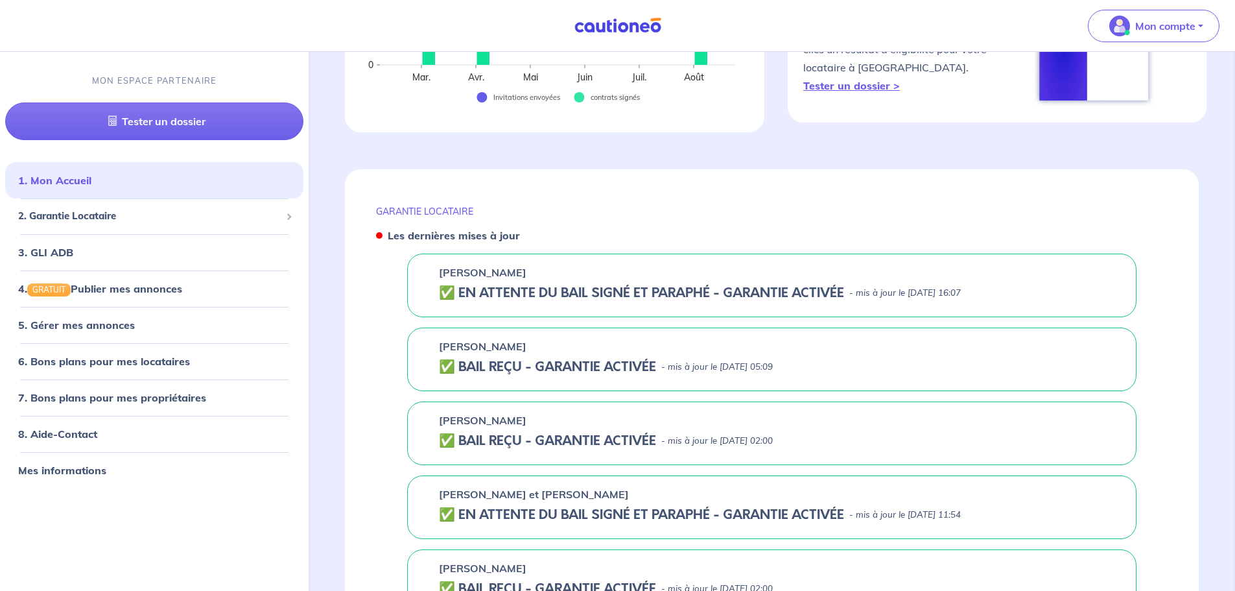
scroll to position [389, 0]
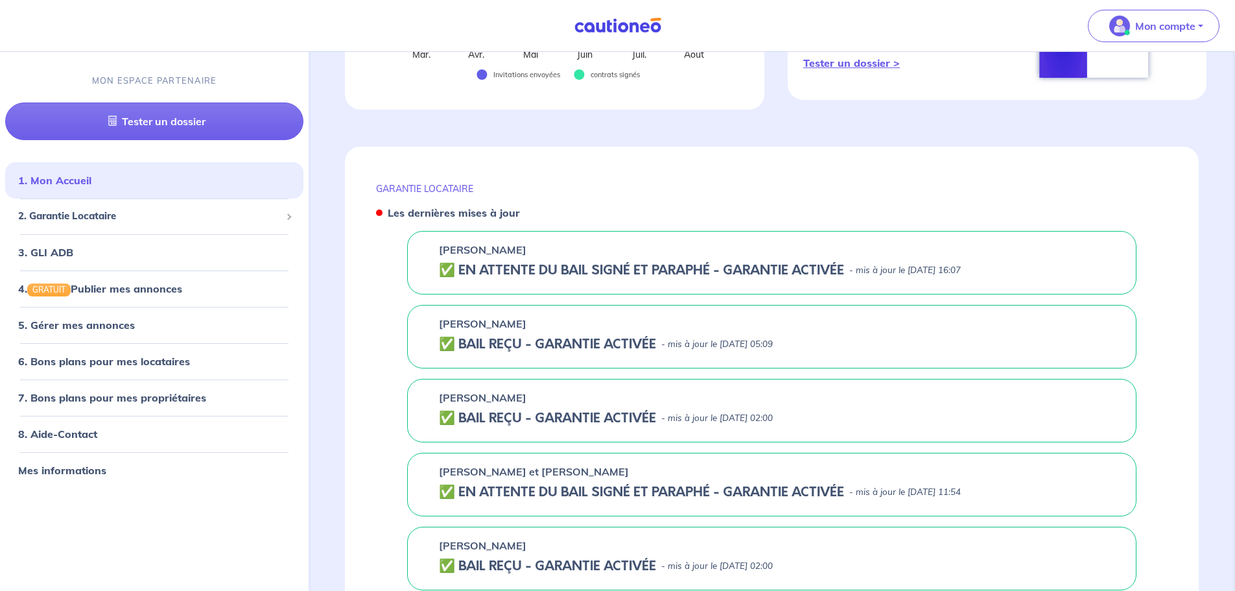
click at [483, 263] on h5 "✅️️️ EN ATTENTE DU BAIL SIGNÉ ET PARAPHÉ - GARANTIE ACTIVÉE" at bounding box center [641, 271] width 405 height 16
click at [618, 255] on div "Catherine HORRACH" at bounding box center [772, 250] width 666 height 16
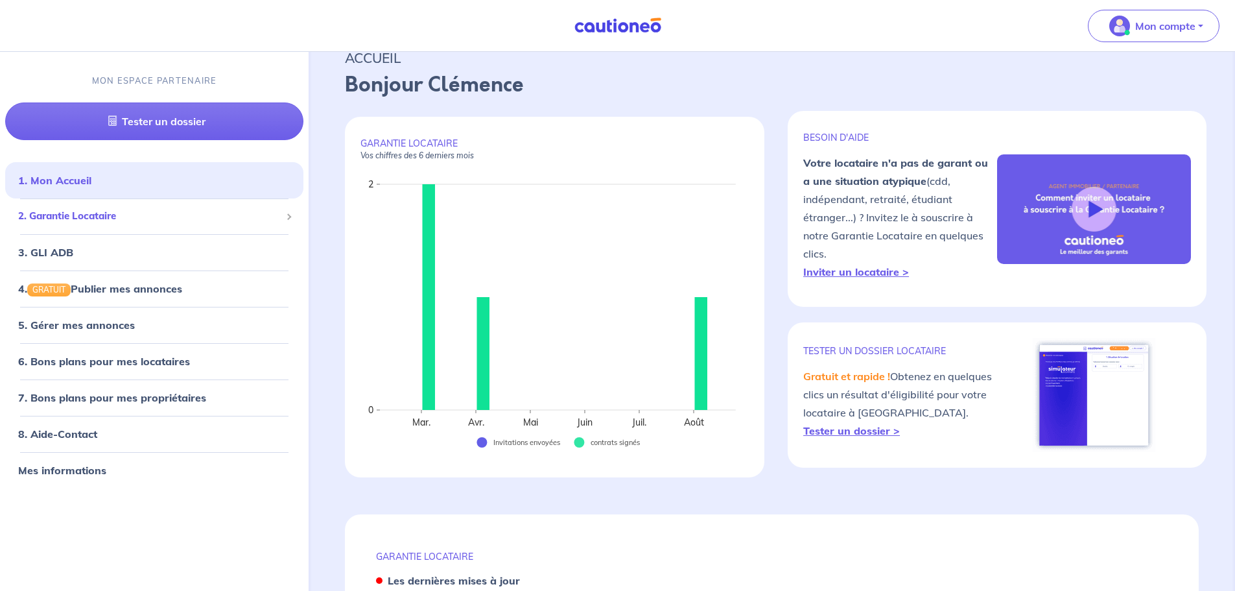
scroll to position [0, 0]
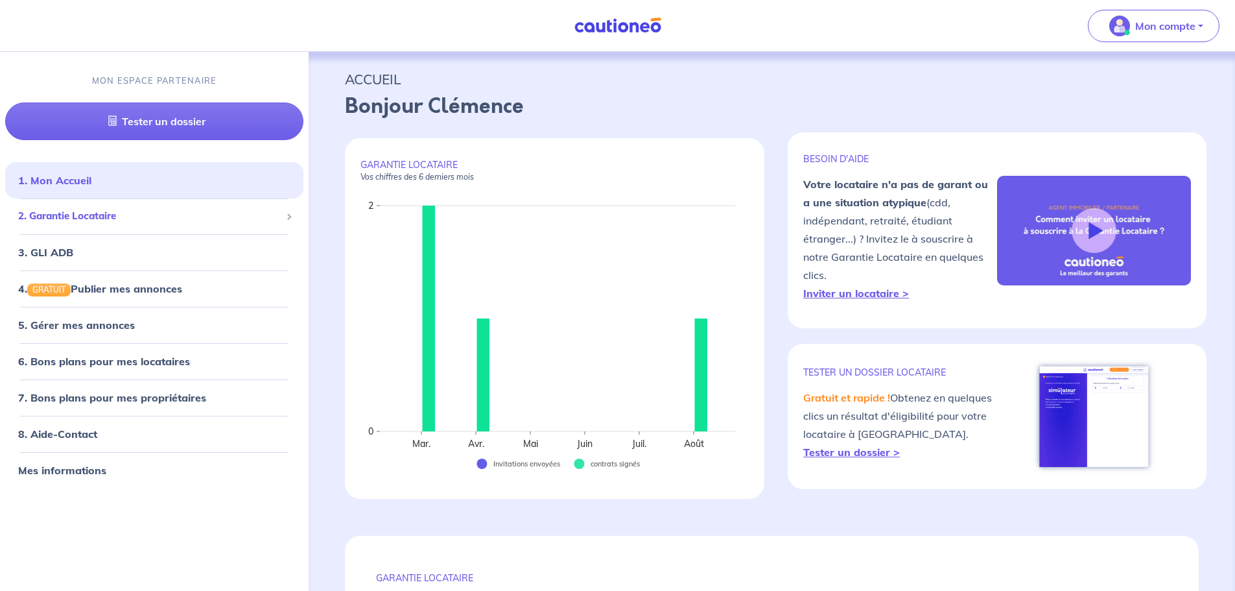
click at [294, 217] on div "2. Garantie Locataire" at bounding box center [154, 216] width 298 height 25
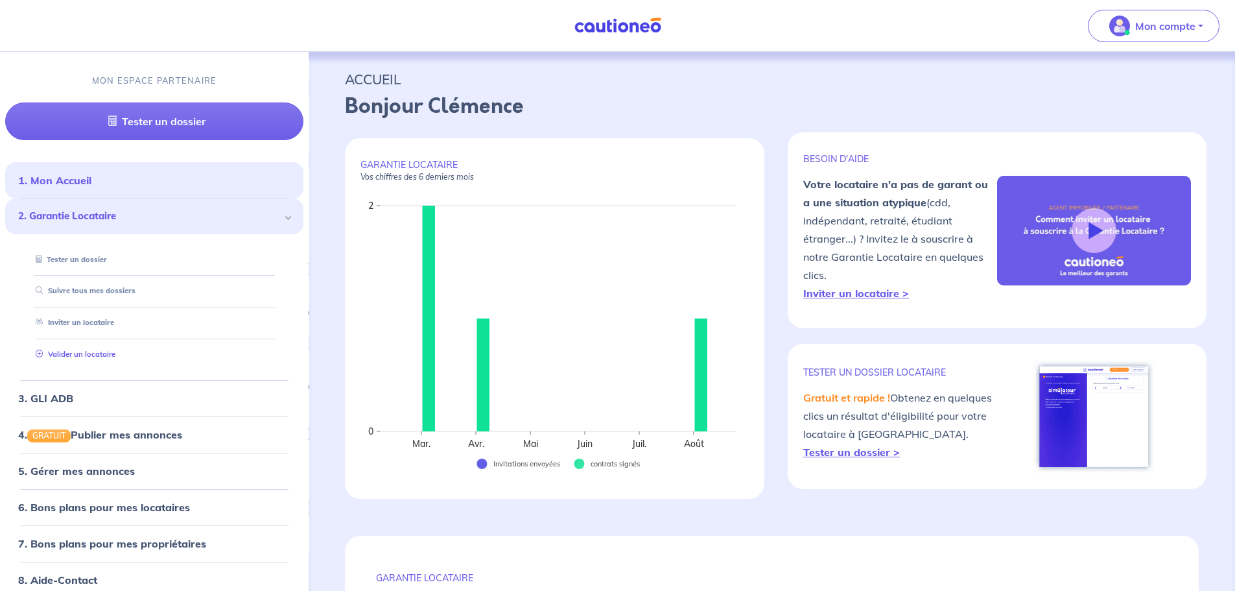
click at [85, 359] on link "Valider un locataire" at bounding box center [72, 353] width 85 height 9
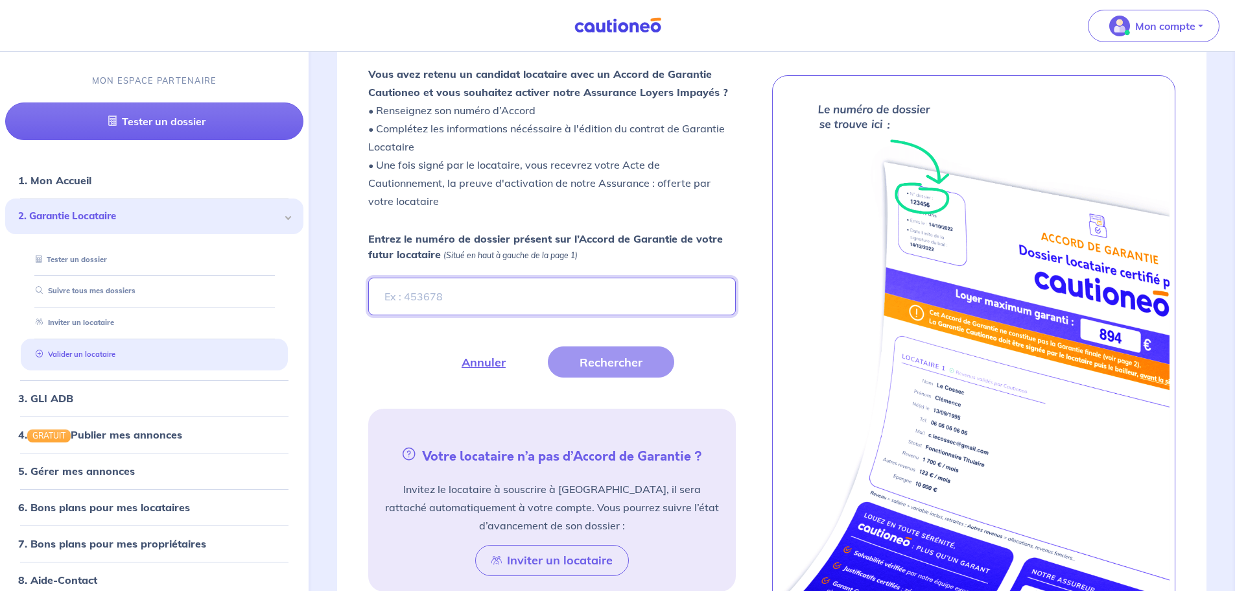
scroll to position [360, 0]
click at [126, 296] on link "Suivre tous mes dossiers" at bounding box center [82, 291] width 104 height 9
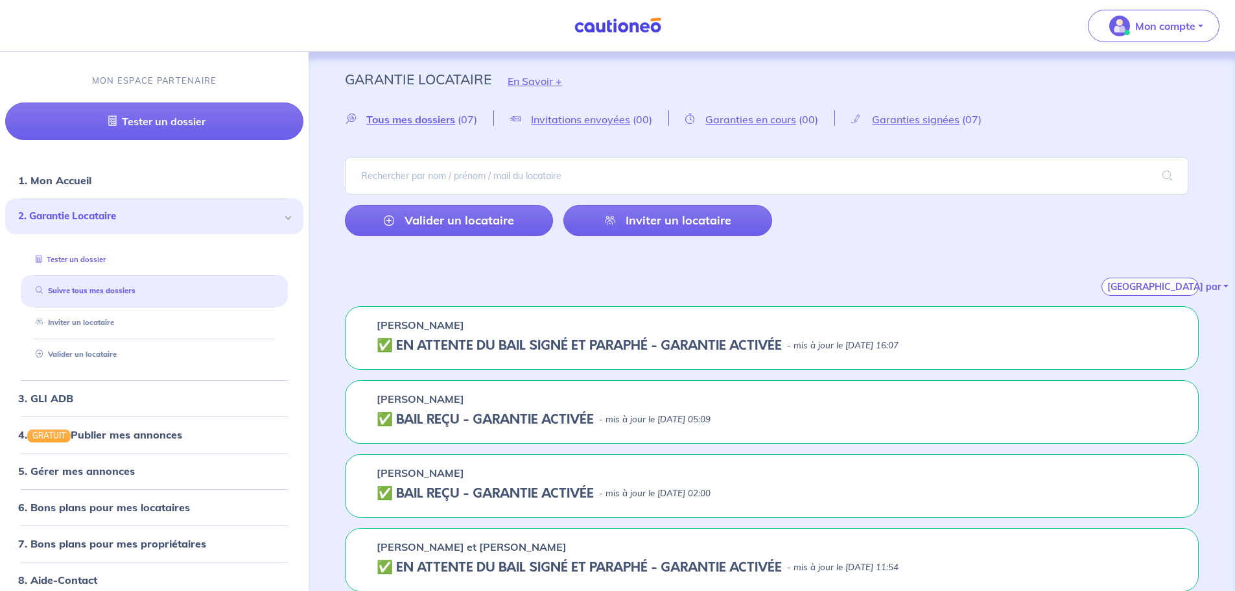
click at [106, 262] on link "Tester un dossier" at bounding box center [67, 259] width 75 height 9
click at [488, 338] on h5 "✅️️️ EN ATTENTE DU BAIL SIGNÉ ET PARAPHÉ - GARANTIE ACTIVÉE" at bounding box center [579, 346] width 405 height 16
drag, startPoint x: 489, startPoint y: 336, endPoint x: 528, endPoint y: 331, distance: 40.0
click at [504, 333] on div "Catherine HORRACH ✅️️️ EN ATTENTE DU BAIL SIGNÉ ET PARAPHÉ - GARANTIE ACTIVÉE -…" at bounding box center [772, 338] width 854 height 64
click at [875, 354] on div "Catherine HORRACH ✅️️️ EN ATTENTE DU BAIL SIGNÉ ET PARAPHÉ - GARANTIE ACTIVÉE -…" at bounding box center [772, 338] width 854 height 64
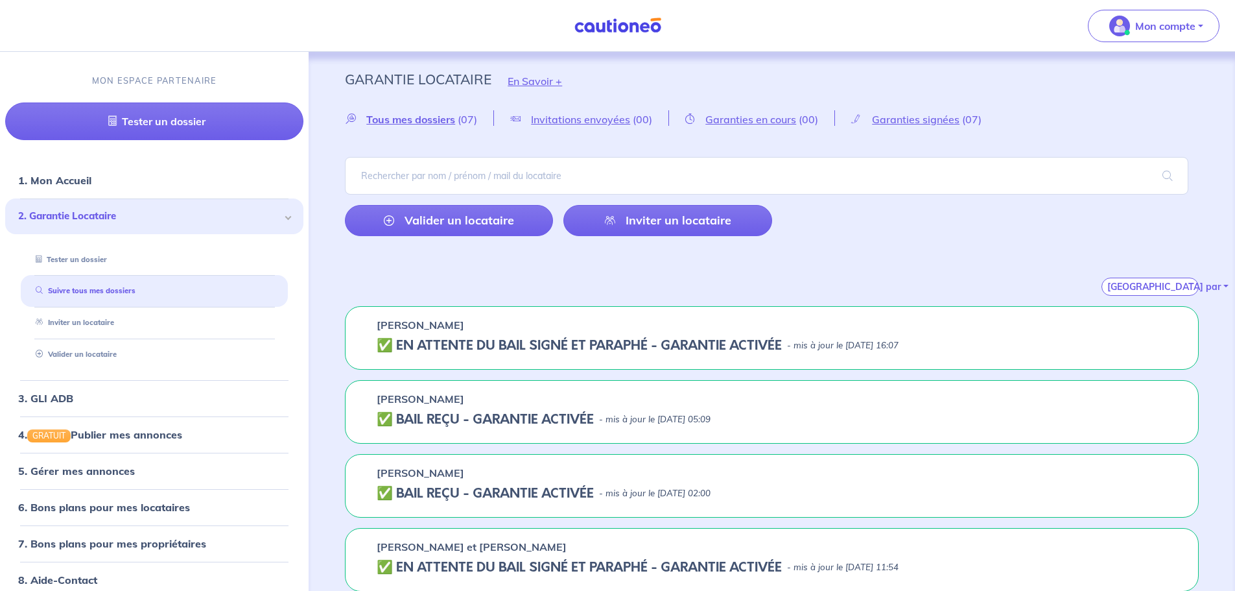
click at [878, 351] on p "- mis à jour le 8 août 2025 à 16:07" at bounding box center [843, 345] width 112 height 13
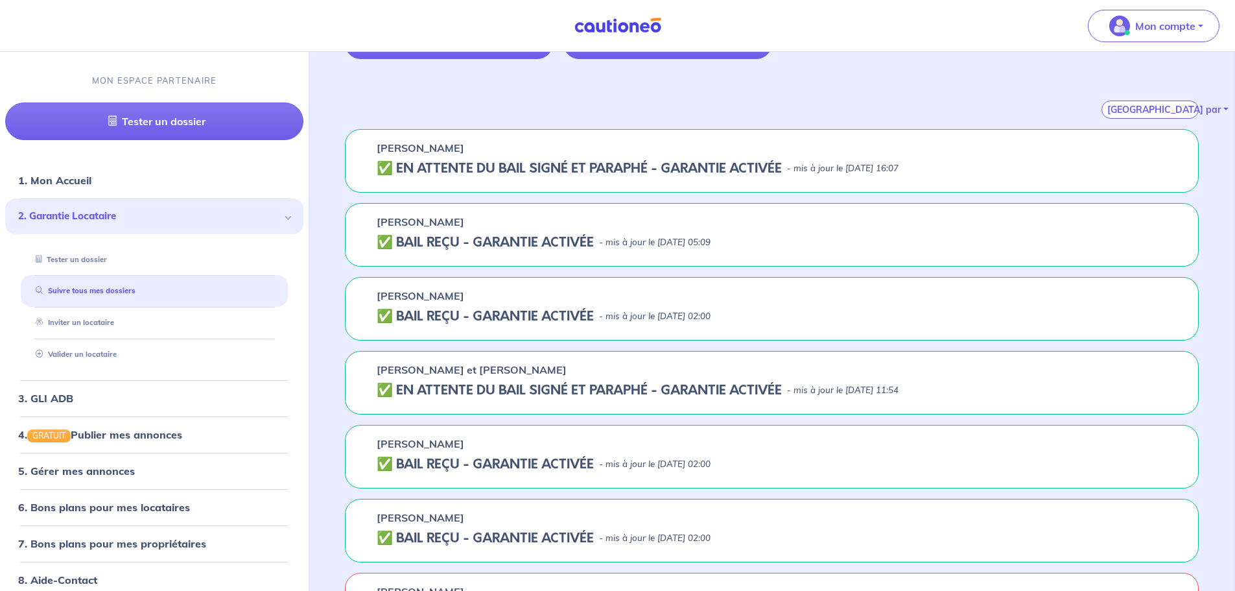
scroll to position [194, 0]
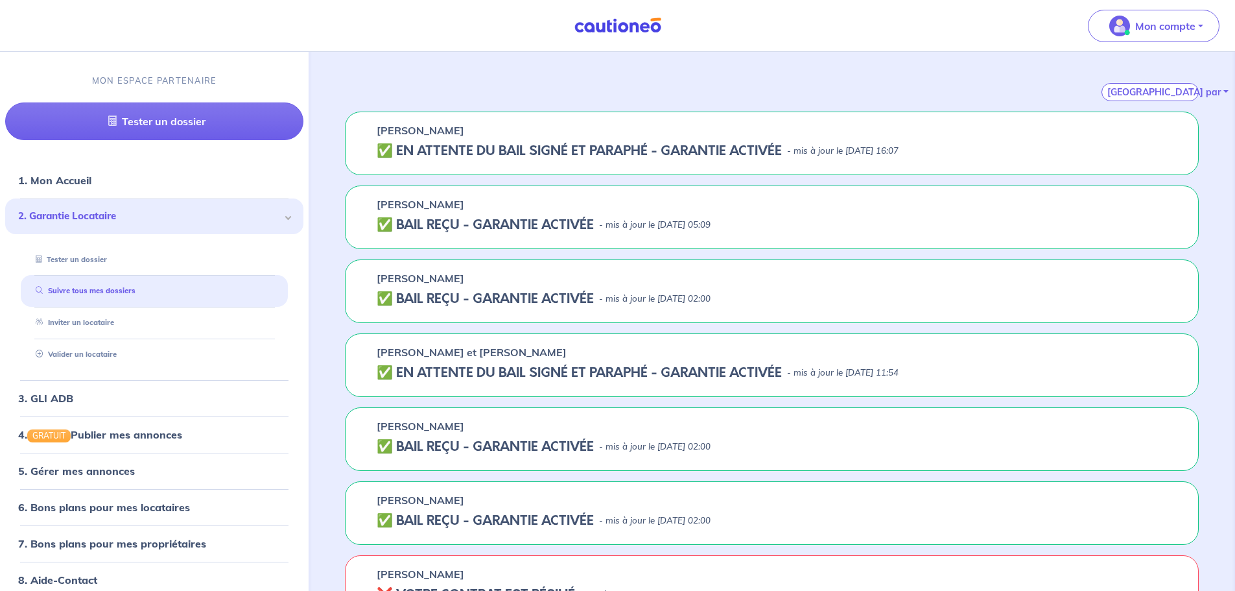
click at [670, 253] on div "Garantie Locataire En Savoir + Tous mes dossiers (07) Invitations envoyées (00)…" at bounding box center [772, 237] width 916 height 761
drag, startPoint x: 661, startPoint y: 303, endPoint x: 671, endPoint y: 333, distance: 32.0
click at [661, 303] on p "- mis à jour le 6 mai 2025 à 02:00" at bounding box center [655, 298] width 112 height 13
click at [665, 354] on div "Audrey Tirehote et Nicolas Dussueil" at bounding box center [772, 352] width 790 height 16
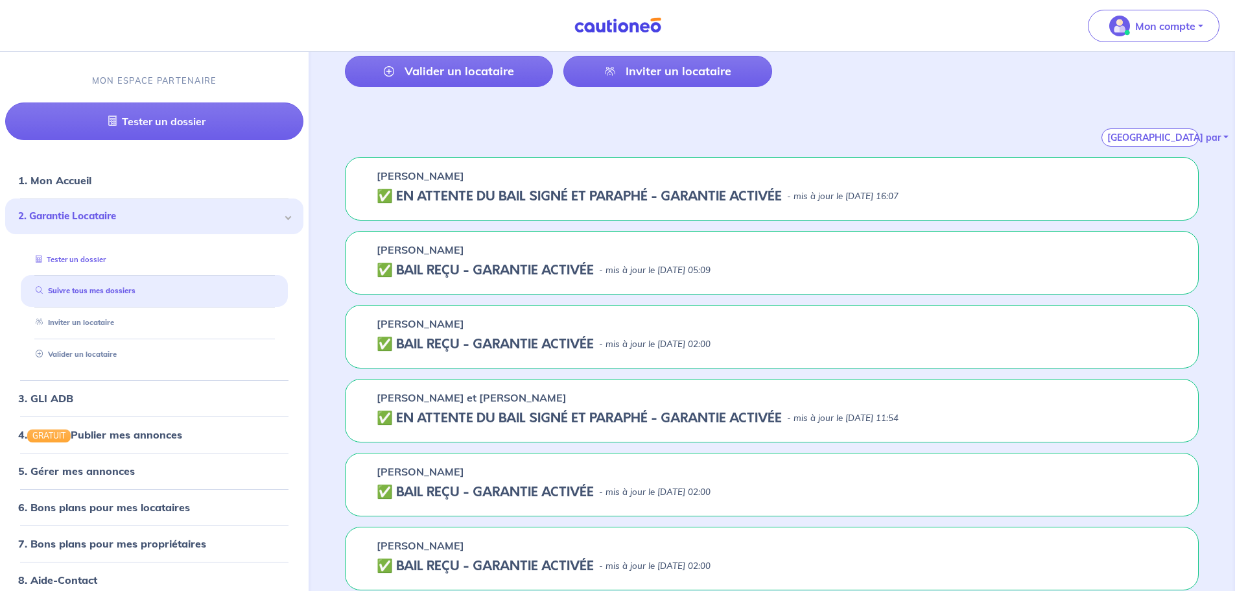
scroll to position [0, 0]
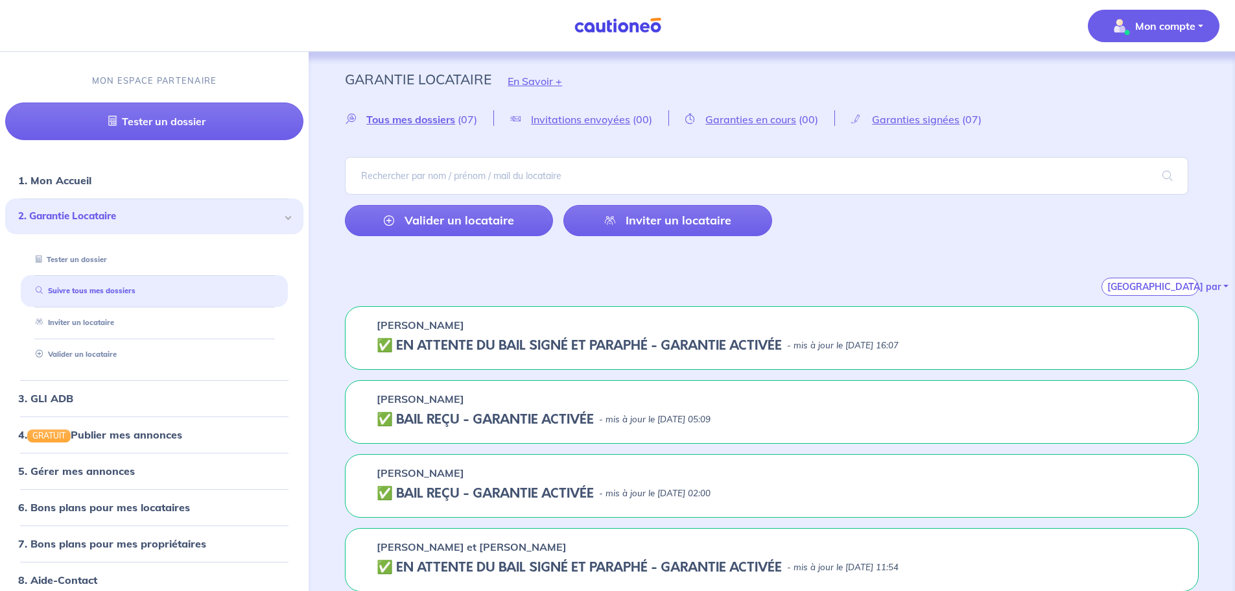
click at [1204, 27] on button "Mon compte" at bounding box center [1154, 26] width 132 height 32
click at [1127, 83] on link "Mes informations" at bounding box center [1140, 80] width 104 height 21
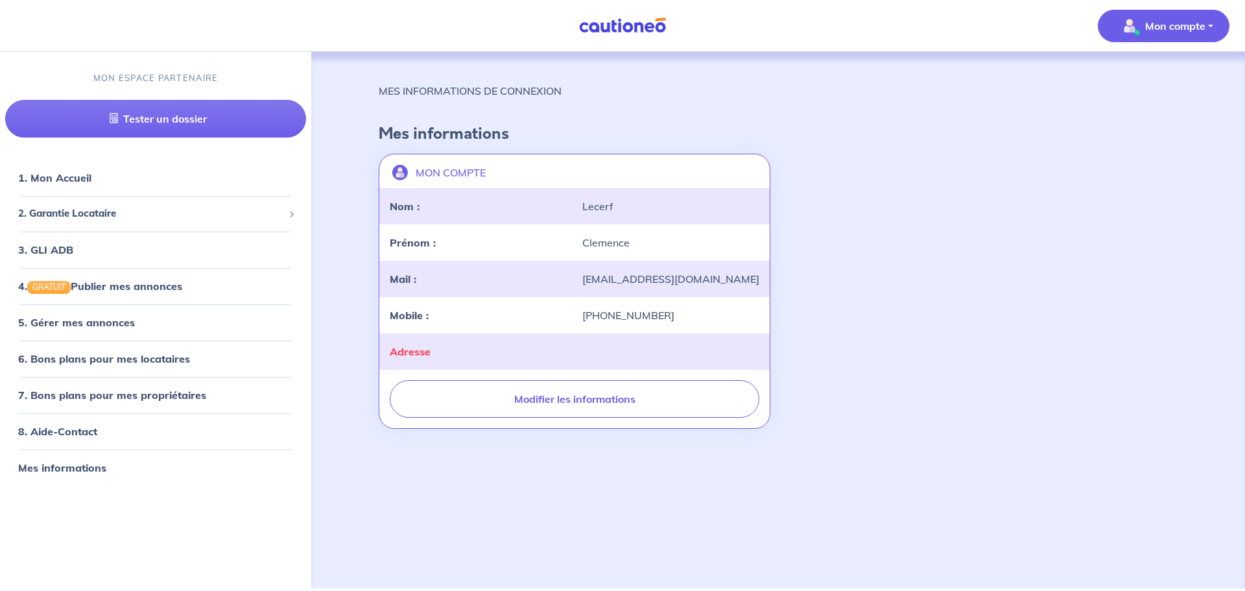
click at [1186, 22] on p "Mon compte" at bounding box center [1175, 26] width 60 height 16
click at [89, 175] on link "1. Mon Accueil" at bounding box center [53, 177] width 71 height 13
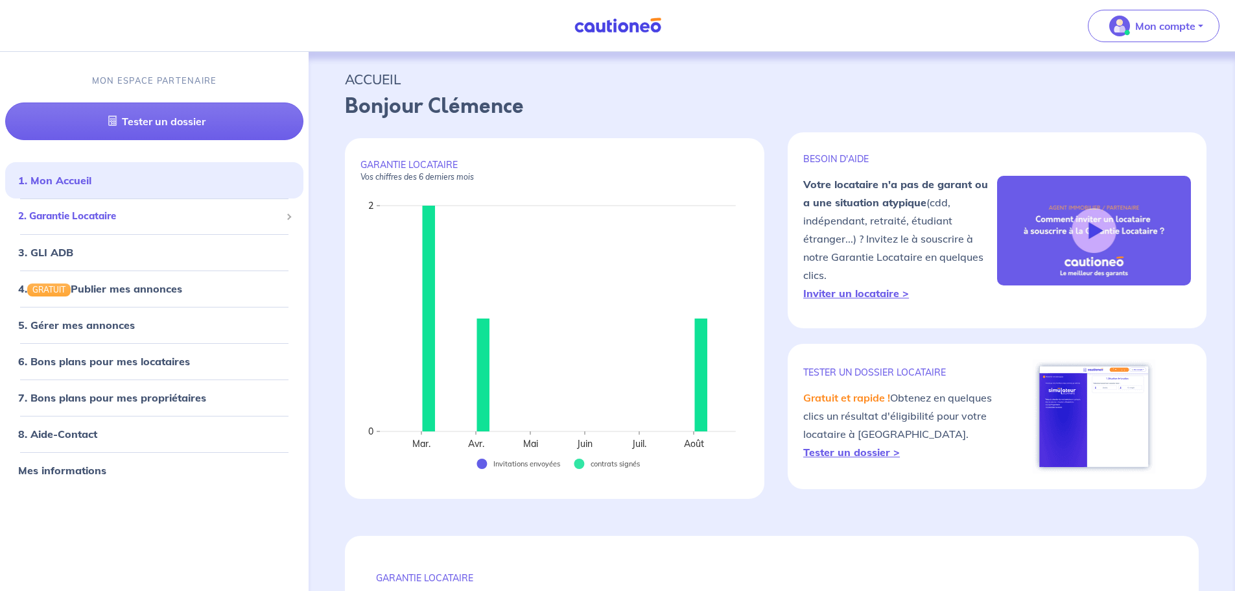
click at [283, 217] on div "2. Garantie Locataire" at bounding box center [154, 216] width 298 height 25
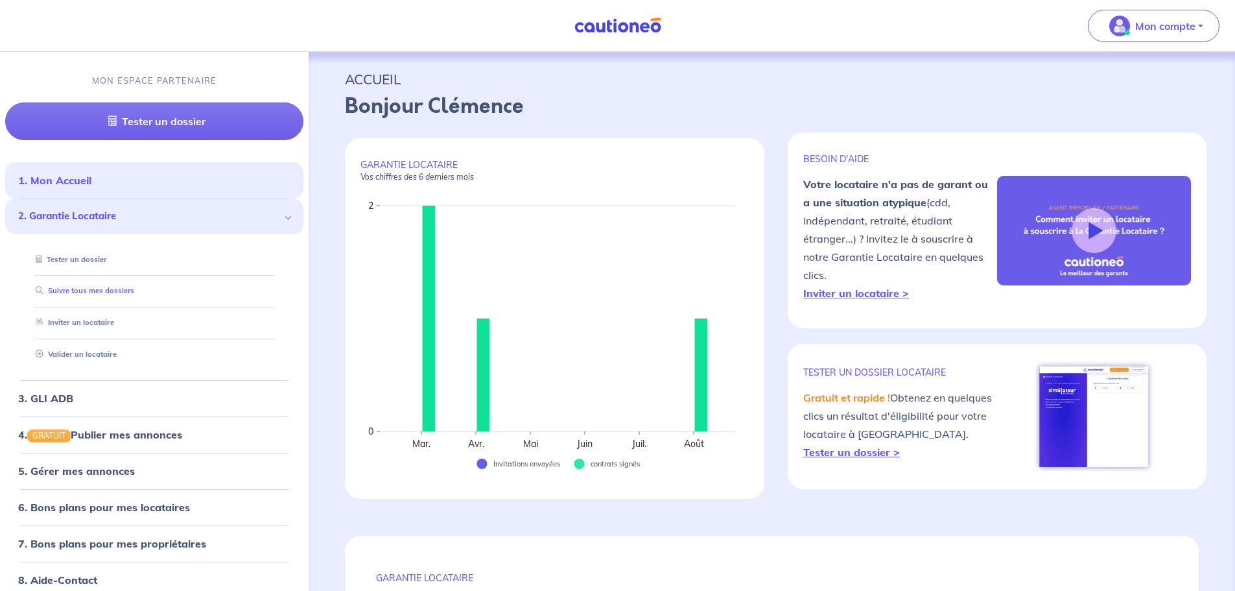
click at [94, 292] on link "Suivre tous mes dossiers" at bounding box center [82, 291] width 104 height 9
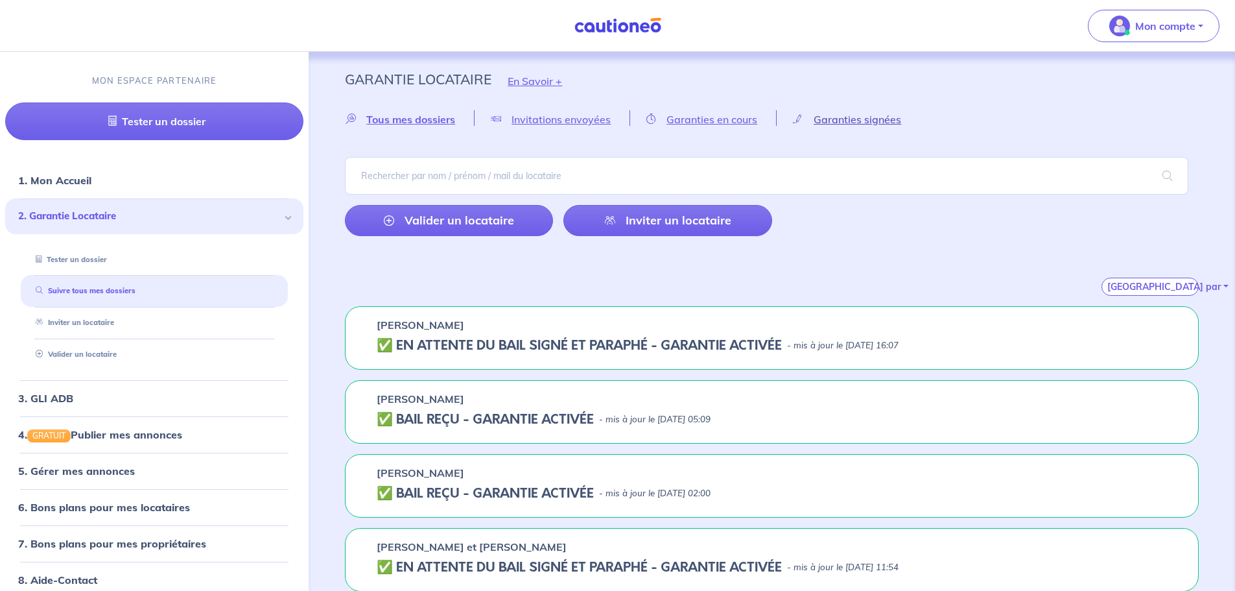
click at [863, 119] on link "Garanties signées Loading..." at bounding box center [848, 119] width 143 height 12
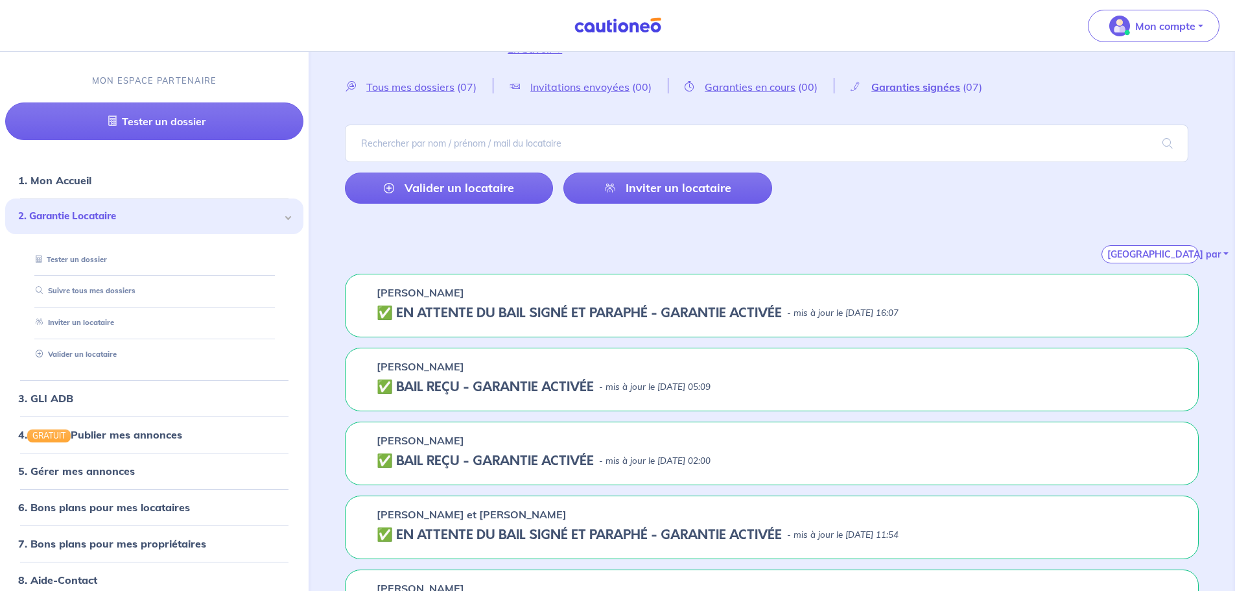
scroll to position [65, 0]
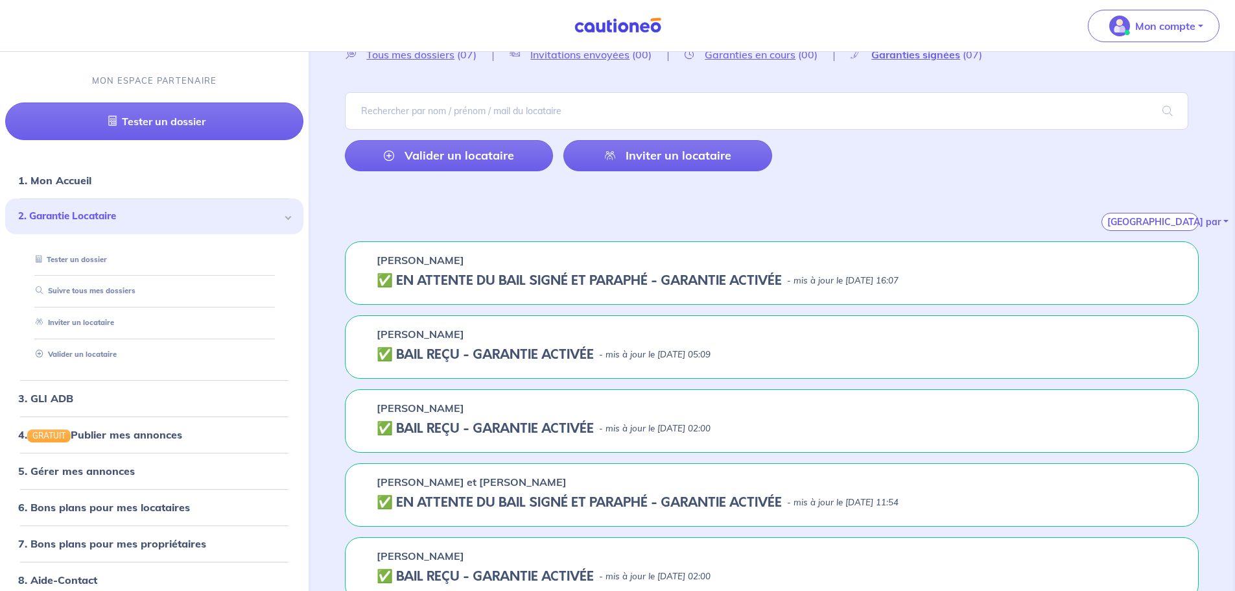
click at [781, 265] on div "Catherine HORRACH" at bounding box center [772, 260] width 790 height 16
drag, startPoint x: 781, startPoint y: 266, endPoint x: 921, endPoint y: 252, distance: 140.7
click at [781, 266] on div "Catherine HORRACH" at bounding box center [772, 260] width 790 height 16
click at [464, 254] on p "Catherine HORRACH" at bounding box center [421, 260] width 88 height 16
click at [464, 258] on p "Catherine HORRACH" at bounding box center [421, 260] width 88 height 16
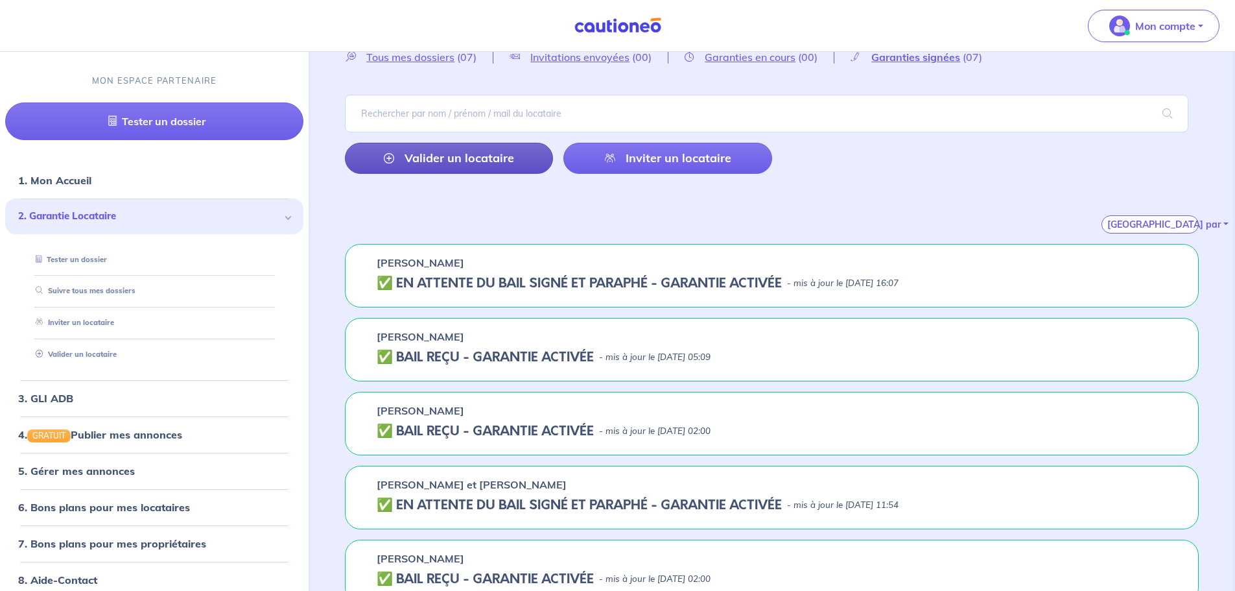
scroll to position [0, 0]
